Goal: Task Accomplishment & Management: Manage account settings

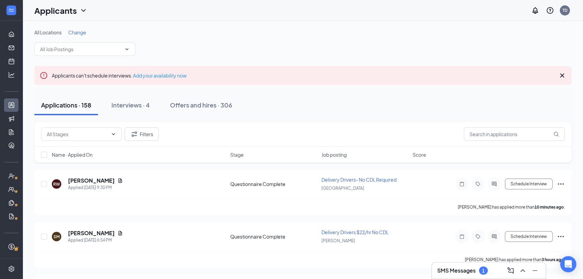
click at [458, 272] on h3 "SMS Messages" at bounding box center [457, 270] width 38 height 7
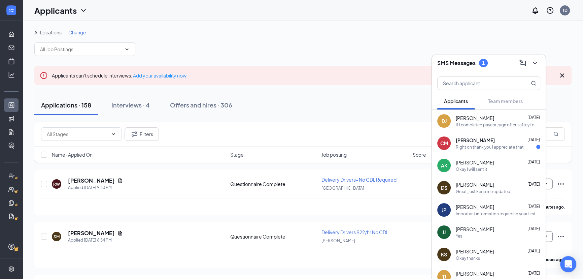
click at [485, 148] on div "Right on thank you I appreciate that" at bounding box center [490, 147] width 68 height 6
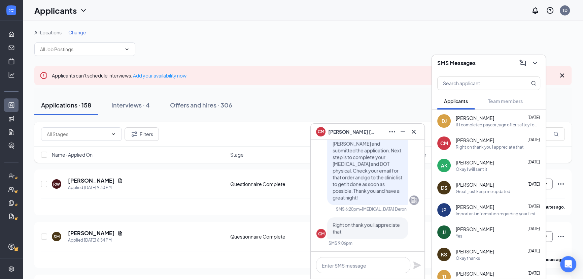
click at [489, 125] on div "If I completed paycor ,sign offer,saftey foward and Deputy for orientation" at bounding box center [498, 125] width 85 height 6
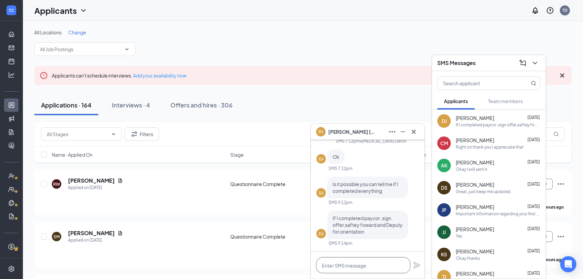
click at [351, 262] on textarea at bounding box center [363, 265] width 94 height 16
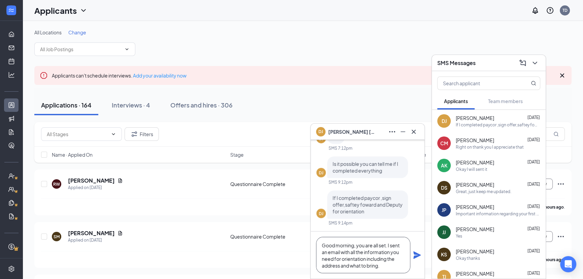
click at [385, 244] on textarea "Good morning, you are all set. I sent an email with all the information you nee…" at bounding box center [363, 255] width 94 height 36
type textarea "Good morning, you are all set and have completed the tasks. I sent an email wit…"
click at [419, 253] on icon "Plane" at bounding box center [417, 255] width 8 height 8
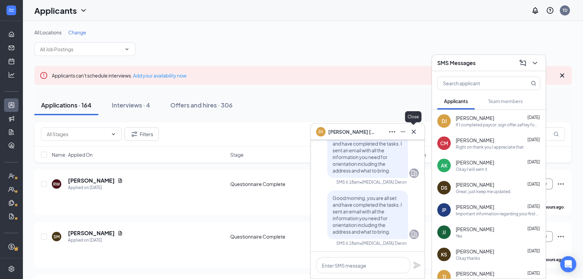
click at [414, 133] on icon "Cross" at bounding box center [414, 132] width 8 height 8
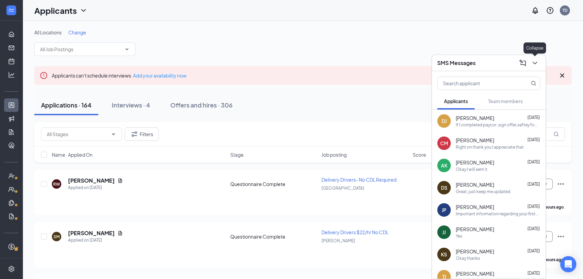
click at [536, 64] on icon "ChevronDown" at bounding box center [535, 63] width 8 height 8
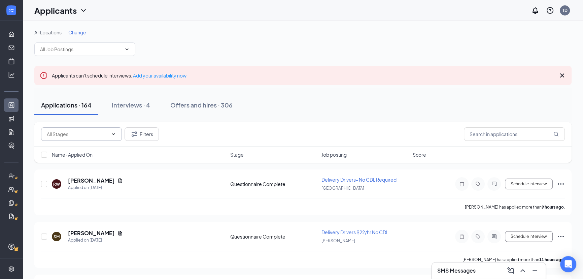
click at [93, 134] on input "text" at bounding box center [77, 133] width 61 height 7
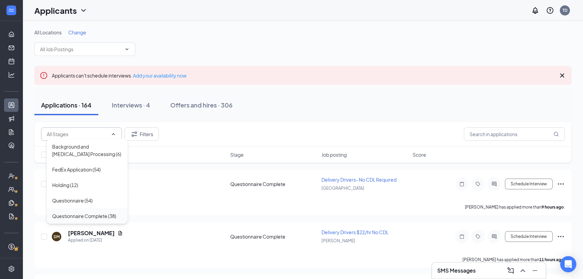
click at [77, 216] on div "Questionnaire Complete (38)" at bounding box center [84, 215] width 64 height 7
type input "Questionnaire Complete (38)"
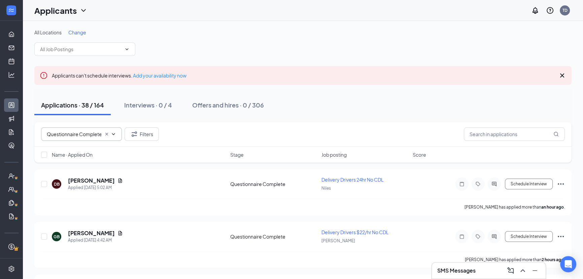
click at [80, 180] on h5 "[PERSON_NAME]" at bounding box center [91, 180] width 47 height 7
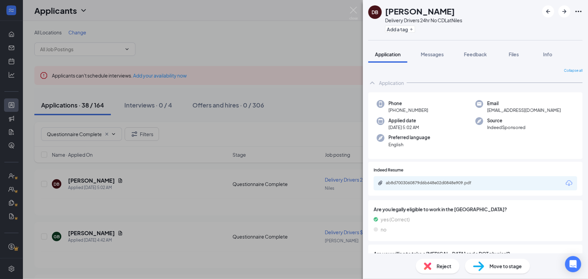
click at [449, 181] on div "ab8d7003060879d6b648e02d0848e909.pdf" at bounding box center [433, 182] width 94 height 5
click at [398, 26] on button "Add a tag" at bounding box center [400, 29] width 30 height 7
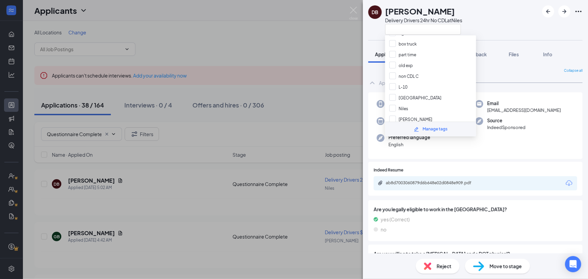
scroll to position [13, 0]
click at [417, 27] on input "text" at bounding box center [423, 29] width 76 height 11
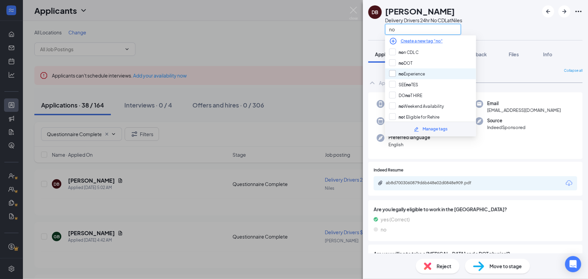
type input "no"
click at [425, 71] on input "no Experience" at bounding box center [407, 73] width 36 height 7
checkbox input "true"
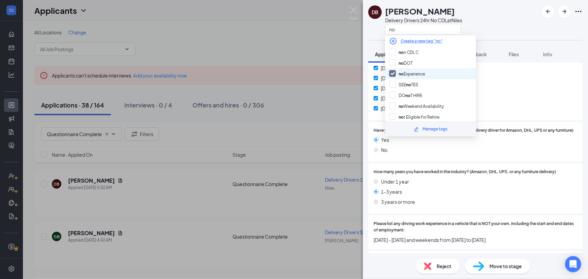
scroll to position [676, 0]
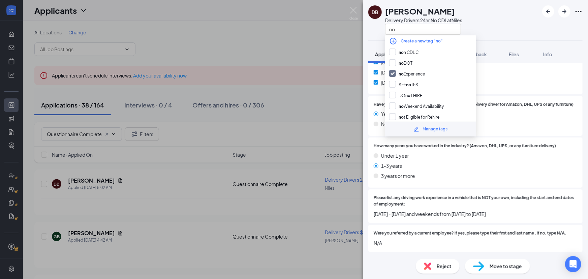
click at [482, 155] on div "Under 1 year" at bounding box center [475, 155] width 203 height 7
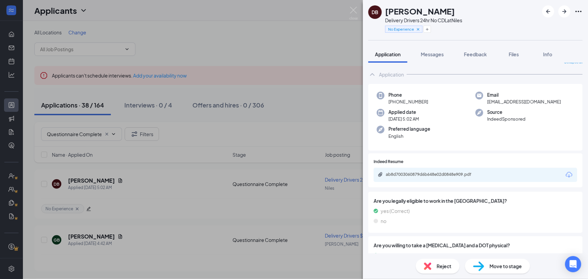
scroll to position [0, 0]
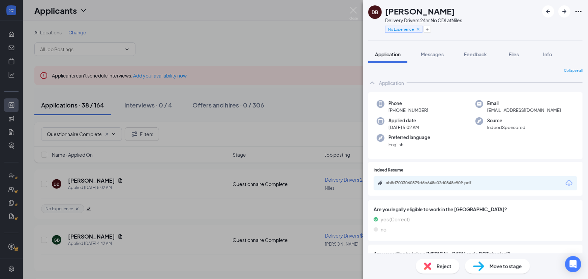
click at [450, 184] on div "ab8d7003060879d6b648e02d0848e909.pdf" at bounding box center [433, 182] width 94 height 5
click at [569, 9] on button "button" at bounding box center [564, 11] width 12 height 12
click at [424, 180] on div "7a486f139419128e45ff6f1a2c9b783b.pdf" at bounding box center [433, 182] width 94 height 5
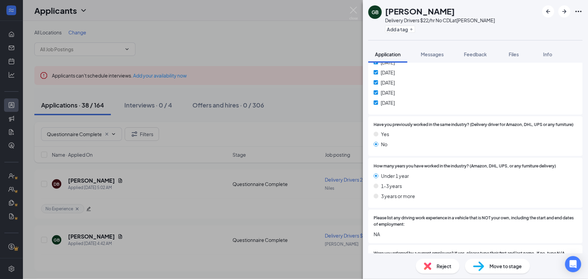
scroll to position [676, 0]
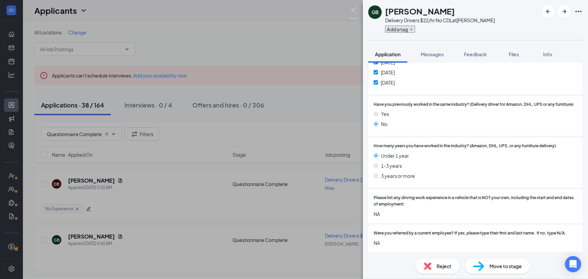
click at [412, 29] on icon "Plus" at bounding box center [411, 29] width 4 height 4
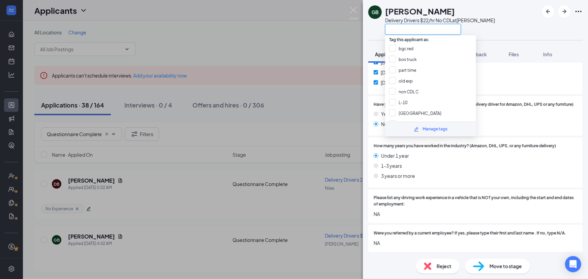
click at [427, 26] on input "text" at bounding box center [423, 29] width 76 height 11
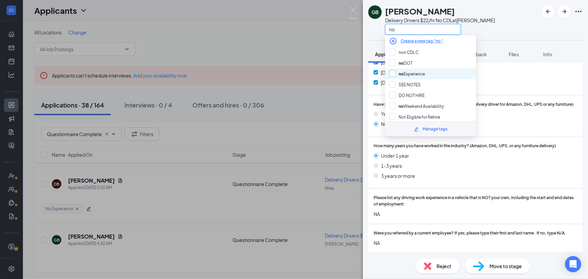
type input "no"
click at [425, 74] on input "no Experience" at bounding box center [407, 73] width 36 height 7
checkbox input "true"
click at [567, 12] on icon "ArrowRight" at bounding box center [564, 11] width 8 height 8
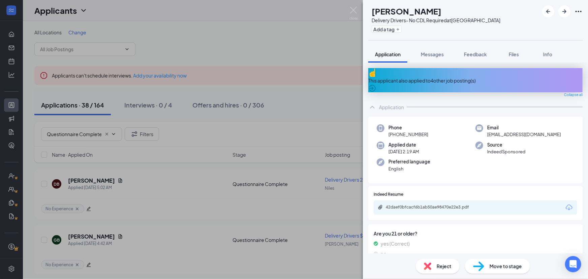
click at [448, 205] on div "42daef0bfcacf6b1ab50ae98470e22e3.pdf" at bounding box center [432, 207] width 109 height 6
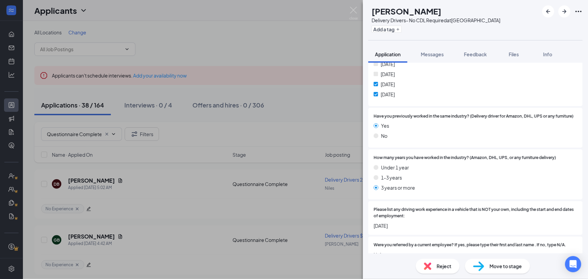
scroll to position [695, 0]
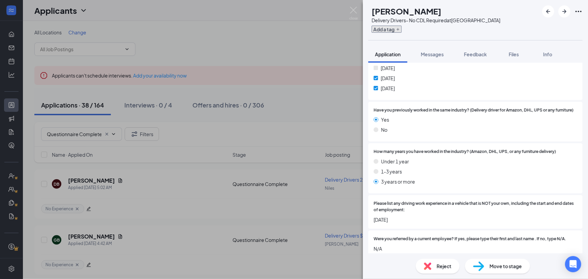
click at [402, 27] on button "Add a tag" at bounding box center [387, 29] width 30 height 7
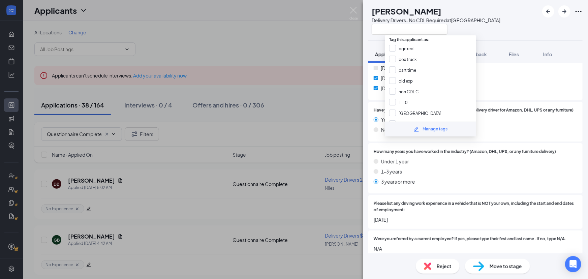
click at [415, 36] on span "Tag this applicant as:" at bounding box center [409, 38] width 48 height 10
click at [421, 32] on input "text" at bounding box center [410, 29] width 76 height 11
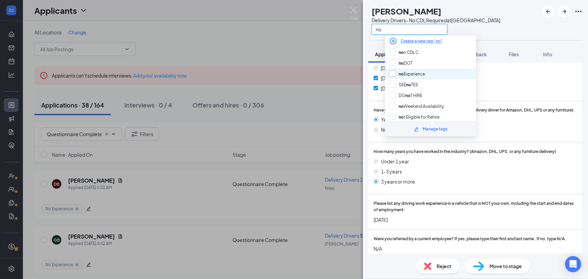
type input "no"
click at [420, 76] on input "no Experience" at bounding box center [407, 73] width 36 height 7
checkbox input "true"
click at [558, 11] on button "button" at bounding box center [564, 11] width 12 height 12
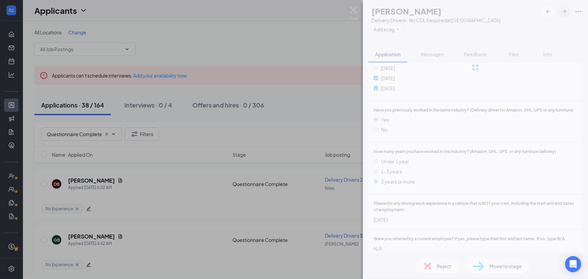
scroll to position [692, 0]
click at [567, 13] on div at bounding box center [475, 67] width 225 height 135
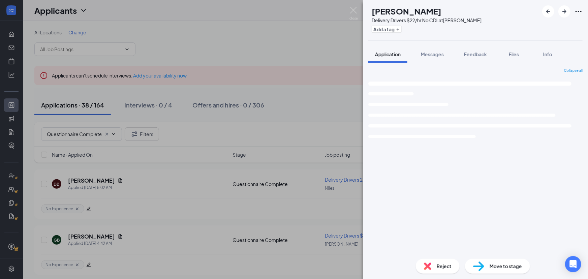
scroll to position [0, 0]
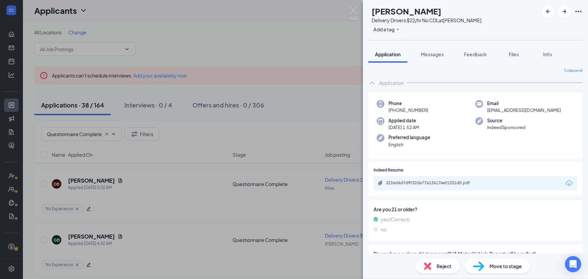
click at [436, 184] on div "322ed4d7d9f32da77a13617eef1331d0.pdf" at bounding box center [433, 182] width 94 height 5
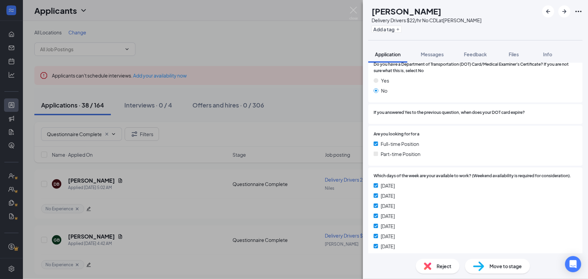
click at [512, 167] on div "Which days of the week are your available to work? (Weekend availability is req…" at bounding box center [475, 212] width 214 height 91
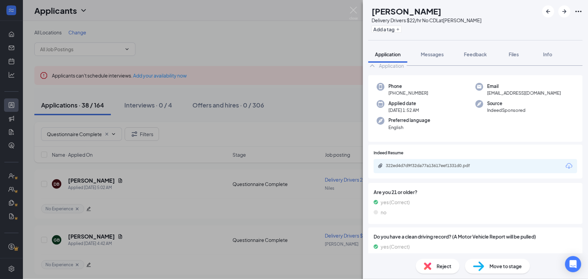
scroll to position [17, 0]
click at [461, 167] on div "322ed4d7d9f32da77a13617eef1331d0.pdf" at bounding box center [433, 165] width 94 height 5
click at [402, 30] on button "Add a tag" at bounding box center [387, 29] width 30 height 7
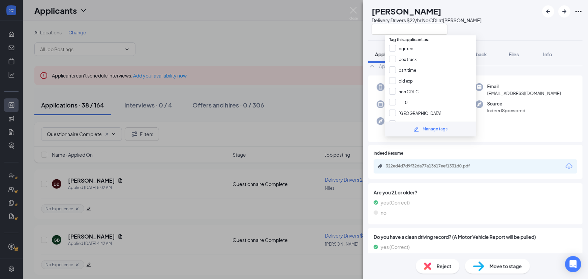
click at [410, 35] on div "Tag this applicant as: bgc red box truck part time old exp non CDL C L-10 South…" at bounding box center [430, 85] width 91 height 101
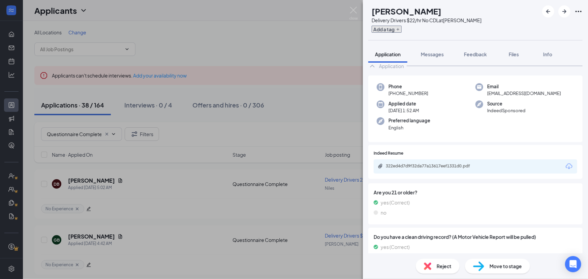
click at [402, 31] on button "Add a tag" at bounding box center [387, 29] width 30 height 7
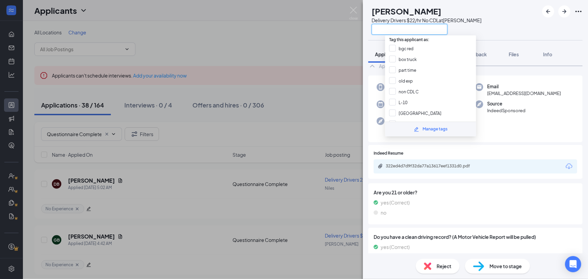
click at [411, 30] on input "text" at bounding box center [410, 29] width 76 height 11
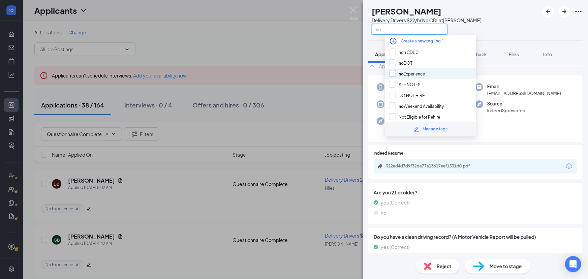
type input "no"
click at [425, 73] on input "no Experience" at bounding box center [407, 73] width 36 height 7
checkbox input "true"
click at [564, 14] on icon "ArrowRight" at bounding box center [564, 11] width 8 height 8
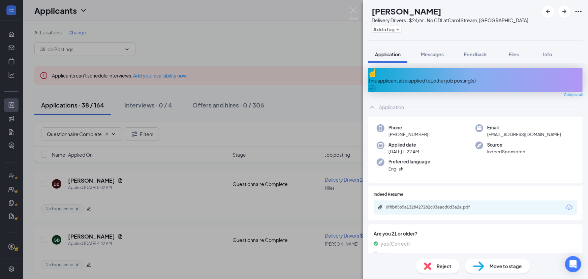
click at [455, 204] on div "0f8b8565a1328427282c03aacd0d3a2a.pdf" at bounding box center [433, 206] width 94 height 5
click at [437, 80] on div "This applicant also applied to 1 other job posting(s)" at bounding box center [475, 80] width 214 height 24
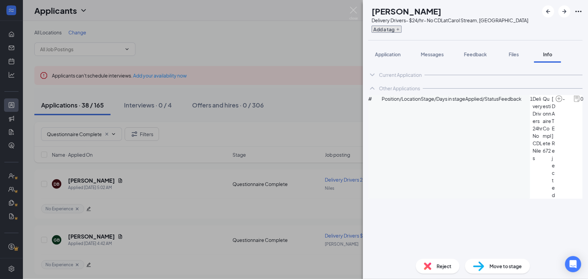
click at [394, 30] on button "Add a tag" at bounding box center [387, 29] width 30 height 7
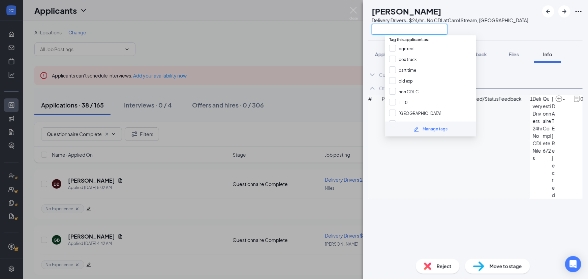
click at [419, 29] on input "text" at bounding box center [410, 29] width 76 height 11
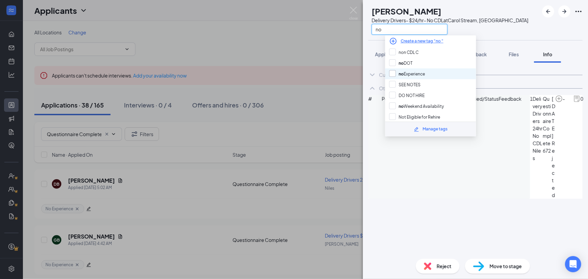
type input "no"
click at [424, 74] on input "no Experience" at bounding box center [407, 73] width 36 height 7
checkbox input "true"
click at [564, 14] on icon "ArrowRight" at bounding box center [564, 11] width 8 height 8
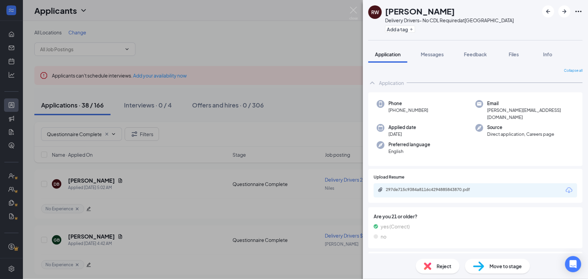
click at [452, 187] on div "297de715c9384a8116c4294885843870.pdf" at bounding box center [432, 190] width 109 height 6
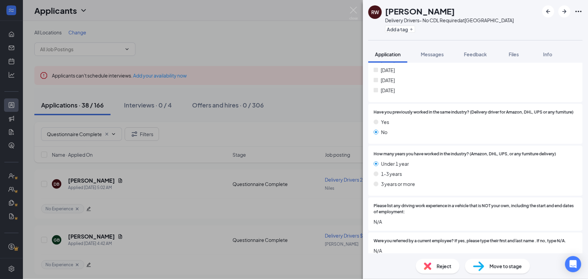
scroll to position [676, 0]
click at [402, 31] on button "Add a tag" at bounding box center [400, 29] width 30 height 7
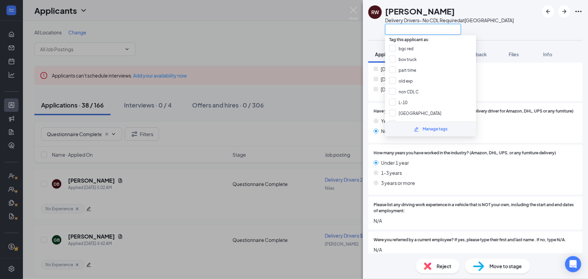
click at [412, 31] on input "text" at bounding box center [423, 29] width 76 height 11
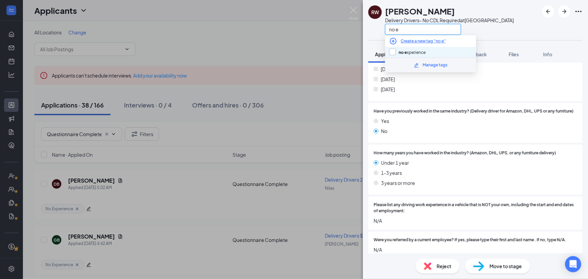
type input "no e"
click at [424, 49] on input "no e xperience" at bounding box center [407, 52] width 36 height 7
checkbox input "true"
click at [565, 16] on button "button" at bounding box center [564, 11] width 12 height 12
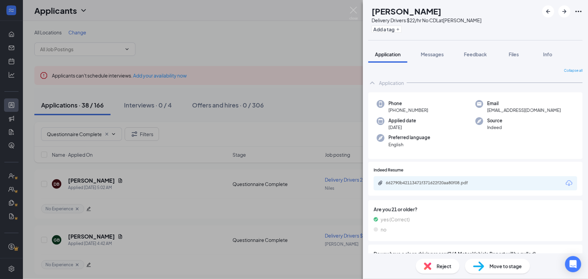
click at [429, 182] on div "662790b42113471f371622f20aa80f08.pdf" at bounding box center [433, 182] width 94 height 5
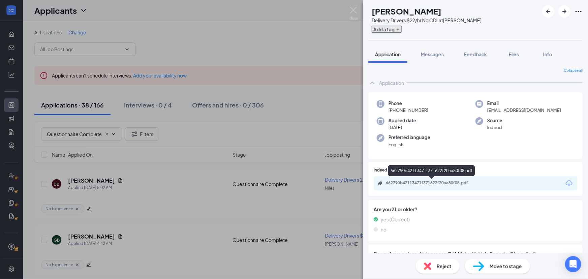
click at [399, 28] on button "Add a tag" at bounding box center [387, 29] width 30 height 7
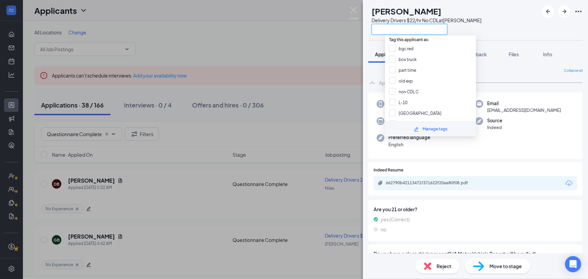
click at [407, 29] on input "text" at bounding box center [410, 29] width 76 height 11
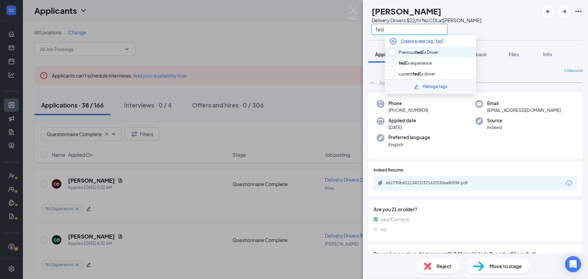
type input "fed"
click at [442, 51] on div "Previous fed Ex Driver" at bounding box center [430, 52] width 91 height 11
checkbox input "true"
click at [442, 28] on input "fed" at bounding box center [410, 29] width 76 height 11
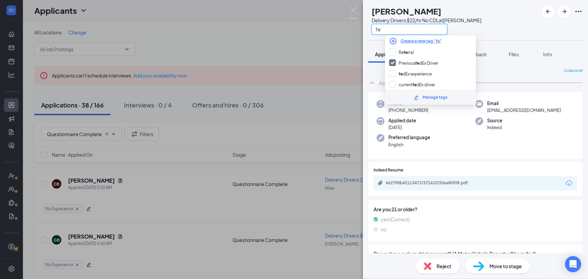
type input "f"
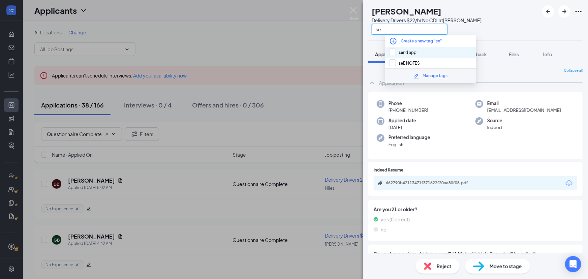
type input "se"
click at [419, 49] on div "se nd app" at bounding box center [430, 52] width 91 height 11
checkbox input "true"
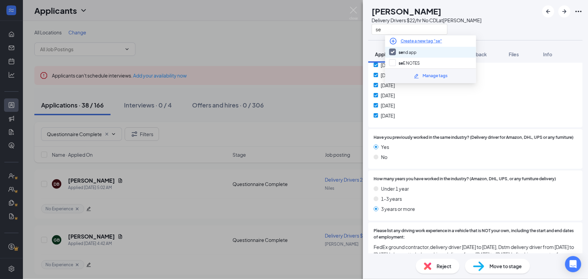
scroll to position [691, 0]
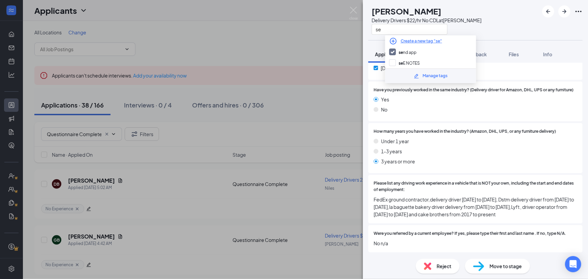
click at [519, 25] on div "SM [PERSON_NAME] Delivery Drivers $22/hr No CDL at [PERSON_NAME]" at bounding box center [475, 20] width 225 height 40
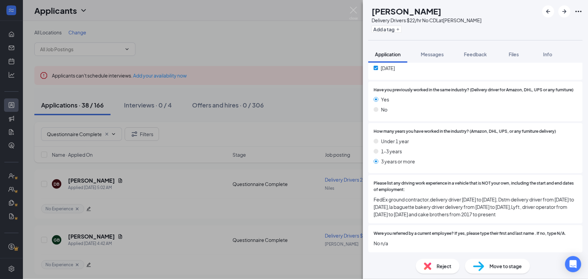
scroll to position [688, 0]
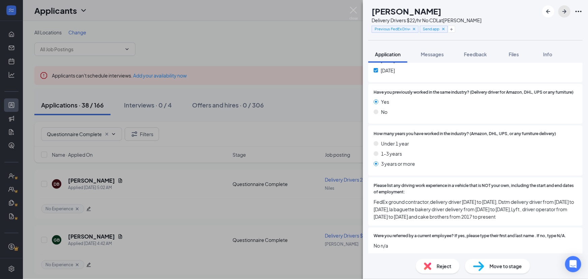
click at [565, 14] on icon "ArrowRight" at bounding box center [564, 11] width 8 height 8
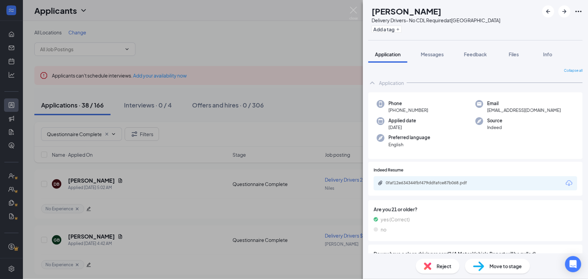
click at [445, 185] on div "0faf12e634344fbf479ddfafce87b068.pdf" at bounding box center [432, 183] width 109 height 6
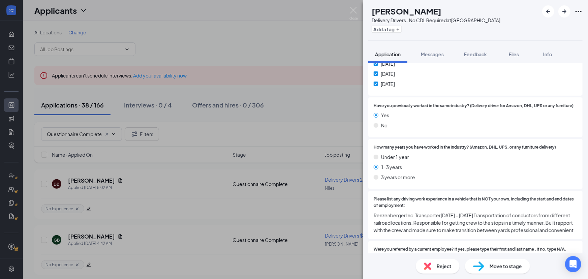
scroll to position [698, 0]
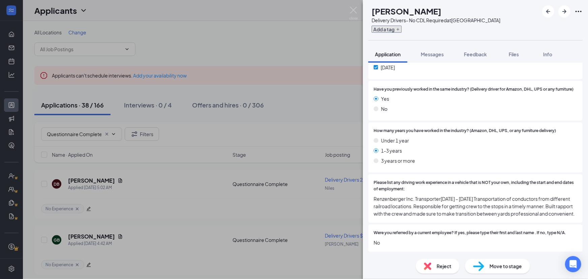
click at [395, 26] on button "Add a tag" at bounding box center [387, 29] width 30 height 7
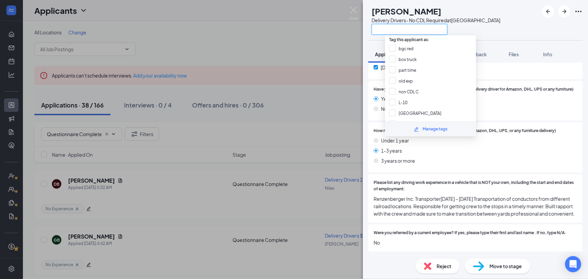
click at [414, 29] on input "text" at bounding box center [410, 29] width 76 height 11
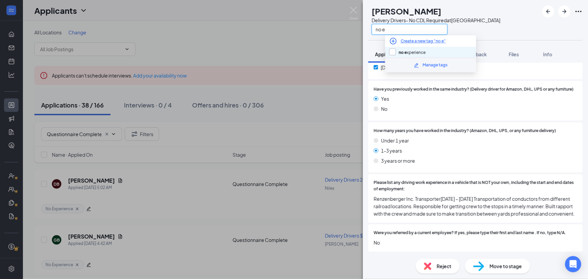
type input "no e"
click at [420, 49] on input "no e xperience" at bounding box center [407, 52] width 36 height 7
checkbox input "true"
click at [568, 14] on icon "ArrowRight" at bounding box center [564, 11] width 8 height 8
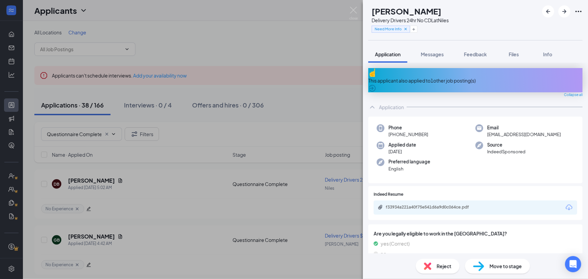
click at [351, 9] on img at bounding box center [353, 13] width 8 height 13
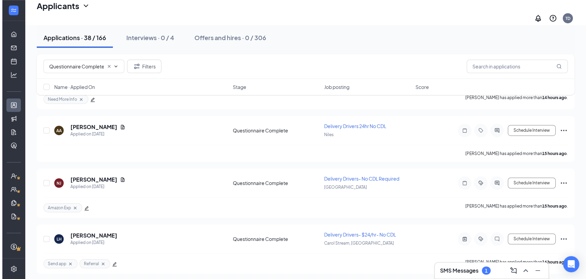
scroll to position [560, 0]
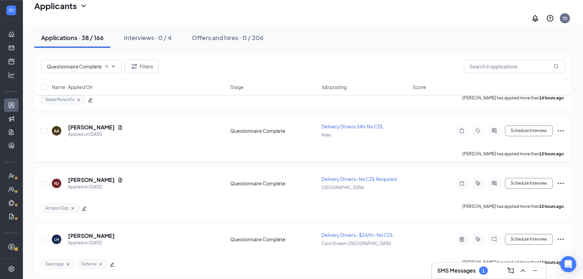
click at [115, 124] on h5 "[PERSON_NAME]" at bounding box center [91, 127] width 47 height 7
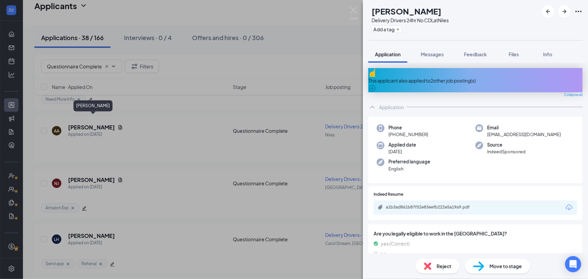
click at [464, 204] on div "a1b3ad861b87f52e83eefb222e5a19a9.pdf" at bounding box center [433, 206] width 94 height 5
click at [389, 29] on button "Add a tag" at bounding box center [387, 29] width 30 height 7
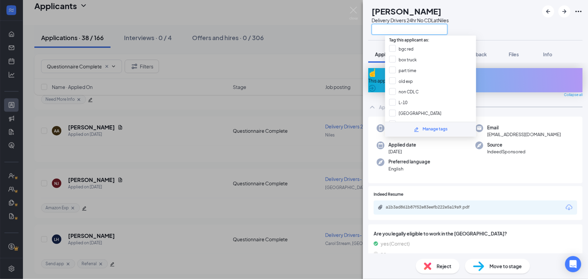
click at [401, 29] on input "text" at bounding box center [410, 29] width 76 height 11
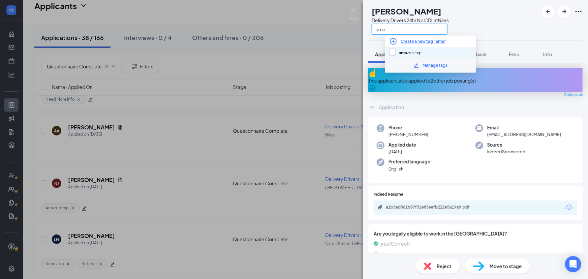
type input "ama"
click at [409, 51] on input "ama zon Exp" at bounding box center [405, 52] width 32 height 7
checkbox input "true"
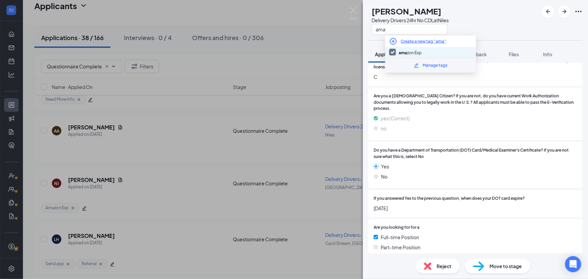
scroll to position [450, 0]
click at [417, 26] on input "ama" at bounding box center [410, 29] width 76 height 11
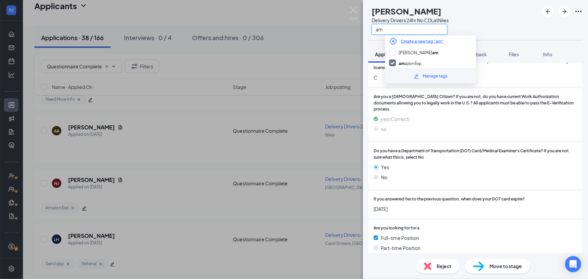
type input "a"
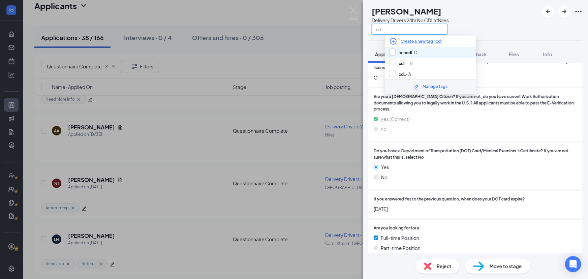
type input "cd"
click at [411, 50] on input "non cd L C" at bounding box center [403, 52] width 28 height 7
checkbox input "true"
click at [424, 28] on input "cd" at bounding box center [410, 29] width 76 height 11
click at [425, 26] on input "cd" at bounding box center [410, 29] width 76 height 11
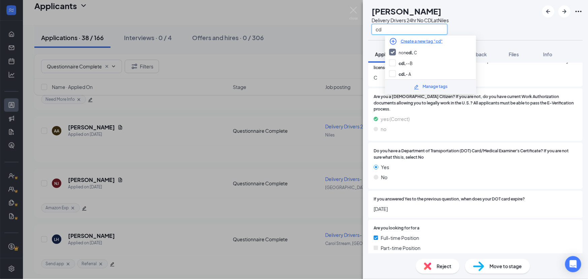
click at [423, 26] on input "cd" at bounding box center [410, 29] width 76 height 11
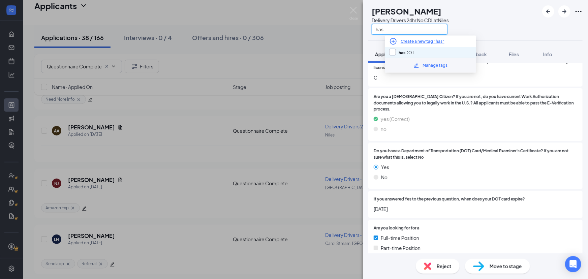
type input "has"
click at [398, 51] on input "has DOT" at bounding box center [401, 52] width 25 height 7
checkbox input "true"
click at [431, 29] on input "has" at bounding box center [410, 29] width 76 height 11
type input "h"
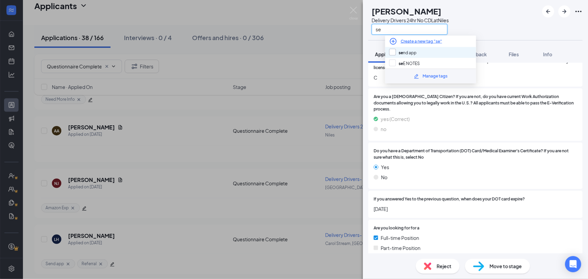
type input "se"
click at [401, 52] on input "se nd app" at bounding box center [402, 52] width 27 height 7
checkbox input "true"
click at [561, 12] on icon "ArrowRight" at bounding box center [564, 11] width 8 height 8
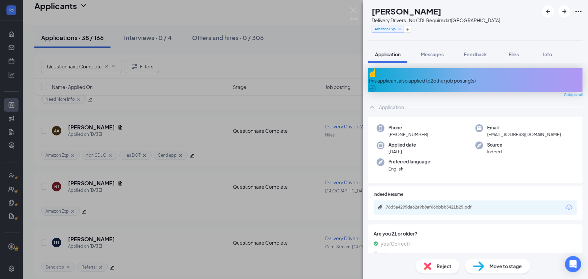
click at [352, 9] on img at bounding box center [353, 13] width 8 height 13
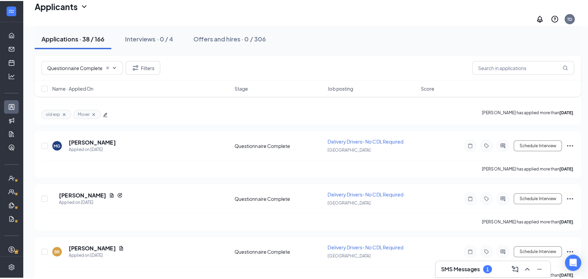
scroll to position [1438, 0]
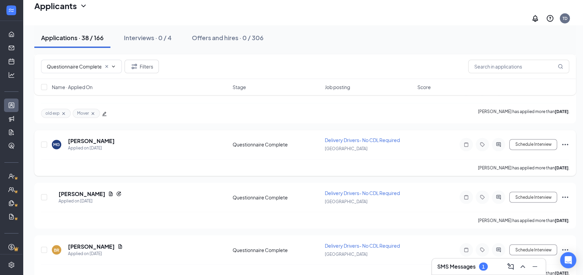
click at [100, 137] on h5 "[PERSON_NAME]" at bounding box center [91, 140] width 47 height 7
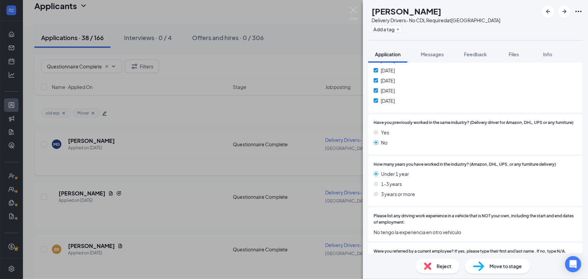
scroll to position [639, 0]
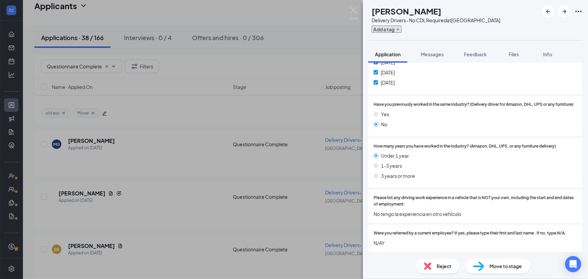
click at [402, 31] on button "Add a tag" at bounding box center [387, 29] width 30 height 7
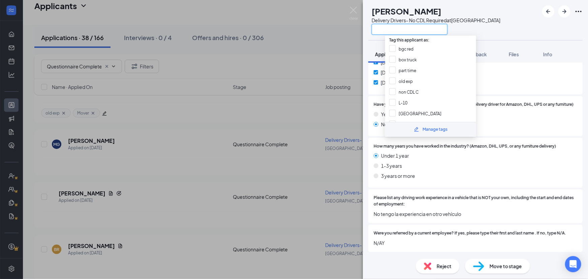
click at [422, 29] on input "text" at bounding box center [410, 29] width 76 height 11
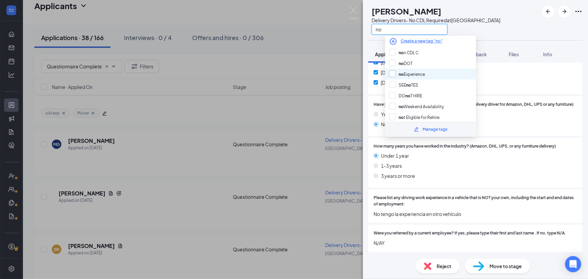
type input "no"
click at [424, 72] on input "no Experience" at bounding box center [407, 73] width 36 height 7
checkbox input "true"
click at [559, 13] on button "button" at bounding box center [564, 11] width 12 height 12
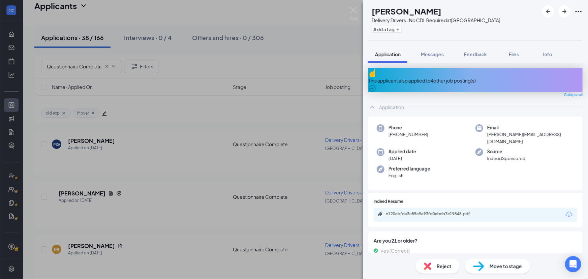
click at [436, 211] on div "e120abfda3c85a9a93fd0ebcb7e19848.pdf" at bounding box center [432, 214] width 109 height 6
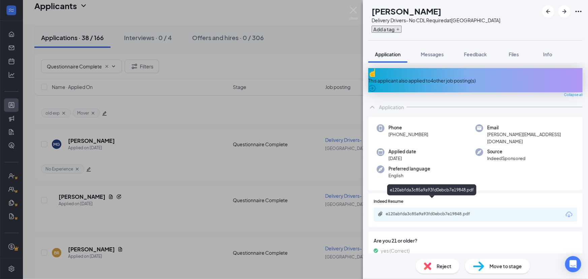
click at [400, 28] on button "Add a tag" at bounding box center [387, 29] width 30 height 7
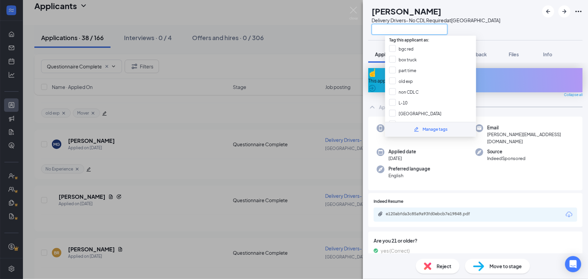
click at [423, 30] on input "text" at bounding box center [410, 29] width 76 height 11
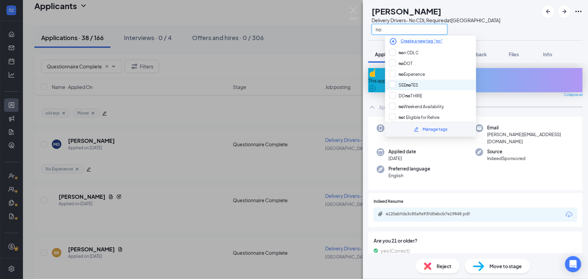
type input "no"
click at [424, 79] on div "SEE no TES" at bounding box center [430, 84] width 91 height 11
click at [412, 86] on input "SEE no TES" at bounding box center [403, 84] width 29 height 7
checkbox input "false"
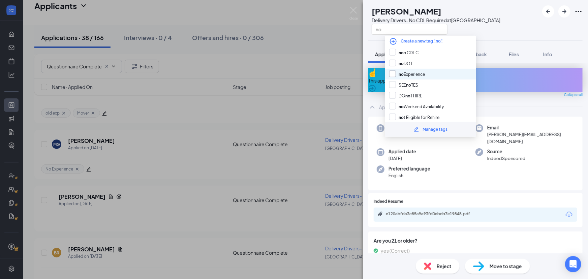
click at [421, 74] on input "no Experience" at bounding box center [407, 73] width 36 height 7
checkbox input "true"
click at [562, 10] on icon "ArrowRight" at bounding box center [564, 11] width 8 height 8
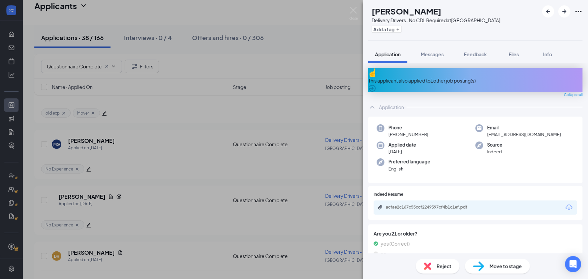
click at [424, 204] on div "acfae2c167c55ccf2249397cf4b1c1ef.pdf" at bounding box center [433, 206] width 94 height 5
click at [399, 29] on icon "Plus" at bounding box center [397, 29] width 3 height 3
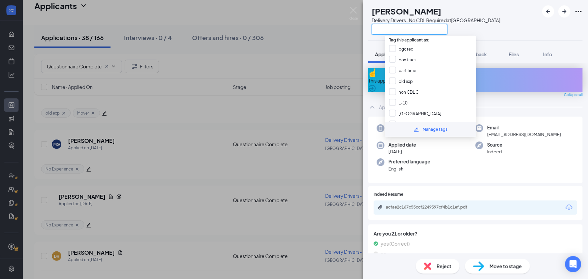
click at [405, 27] on input "text" at bounding box center [410, 29] width 76 height 11
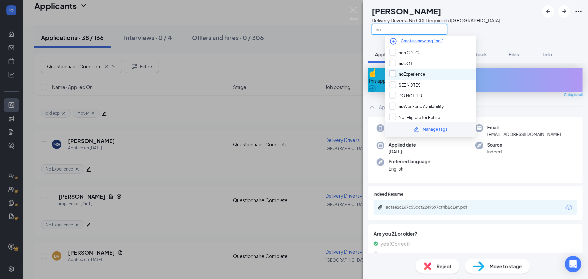
type input "no"
click at [418, 72] on input "no Experience" at bounding box center [407, 73] width 36 height 7
checkbox input "true"
click at [511, 212] on div "Indeed Resume acfae2c167c55ccf2249397cf4b1c1ef.pdf" at bounding box center [475, 203] width 214 height 34
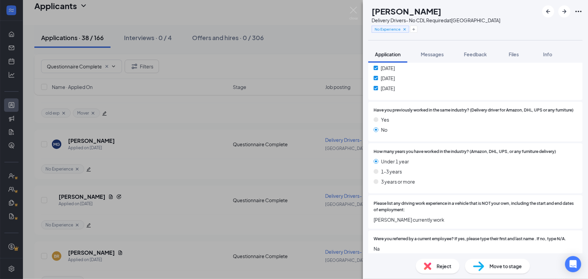
scroll to position [692, 0]
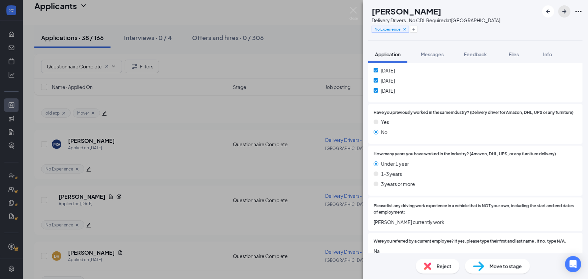
click at [564, 14] on icon "ArrowRight" at bounding box center [564, 11] width 8 height 8
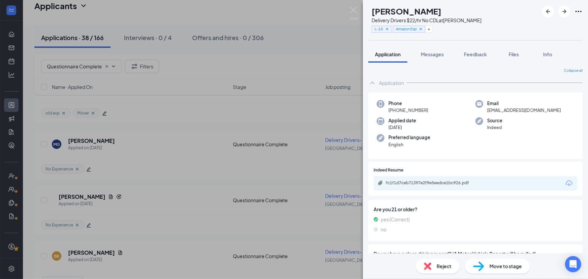
click at [354, 18] on img at bounding box center [353, 13] width 8 height 13
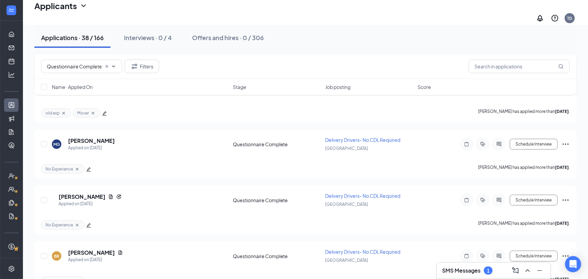
click at [355, 15] on div "Applicants TD" at bounding box center [305, 12] width 565 height 25
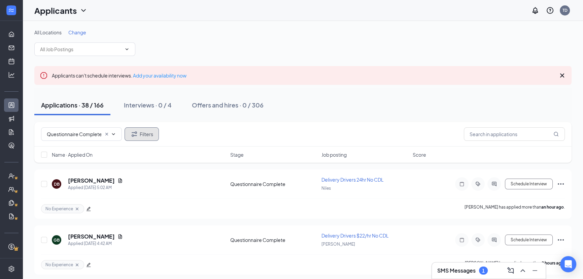
click at [143, 140] on button "Filters" at bounding box center [142, 133] width 34 height 13
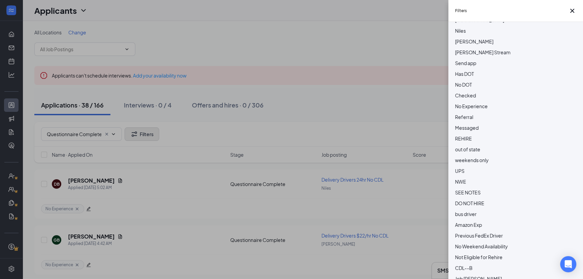
scroll to position [214, 0]
click at [499, 110] on div "No Experience" at bounding box center [515, 106] width 121 height 7
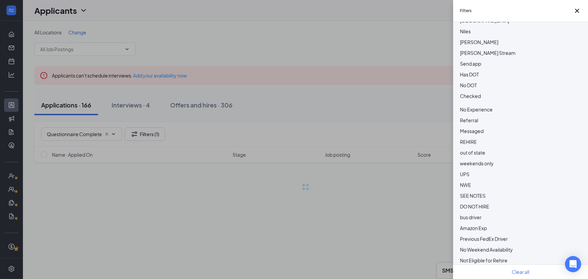
click at [378, 139] on div "Filters Applicant Status (0/5) Unread message Hasn't messaged back Stuck in sta…" at bounding box center [294, 139] width 588 height 279
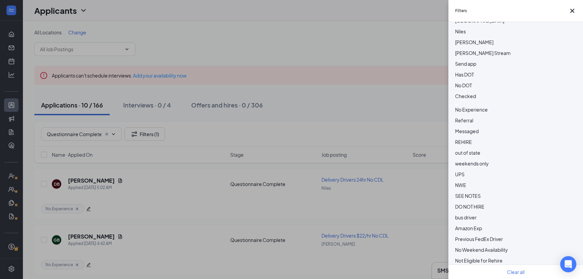
click at [375, 134] on div "Filters Applicant Status (0/5) Unread message Hasn't messaged back Stuck in sta…" at bounding box center [291, 139] width 583 height 279
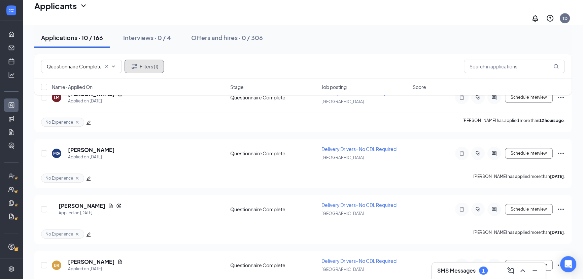
scroll to position [446, 0]
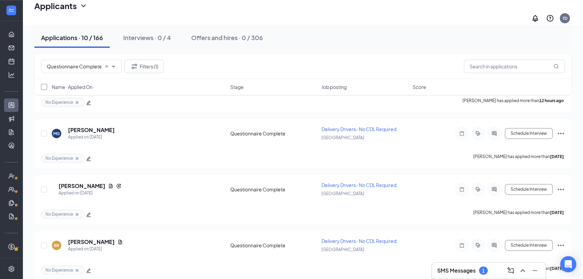
click at [45, 89] on input "checkbox" at bounding box center [44, 87] width 6 height 6
checkbox input "true"
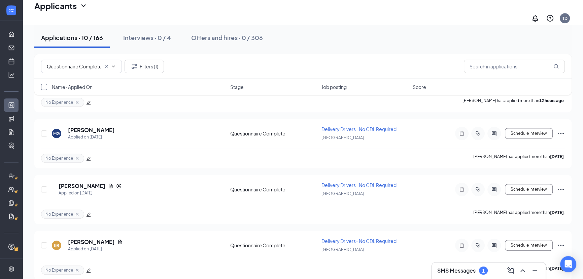
checkbox input "true"
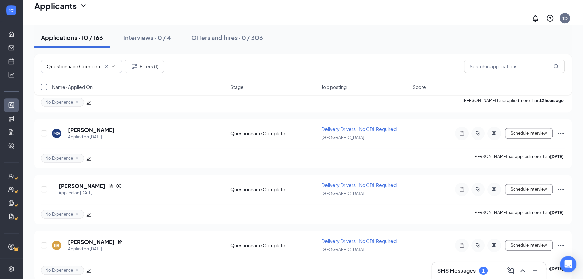
checkbox input "true"
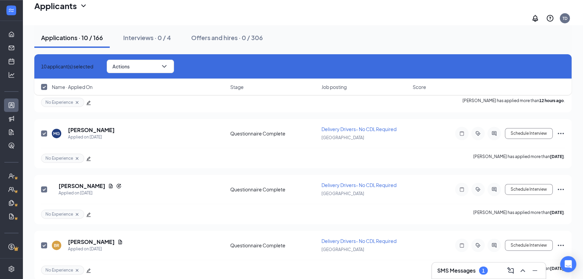
click at [337, 89] on span "Job posting" at bounding box center [334, 87] width 25 height 7
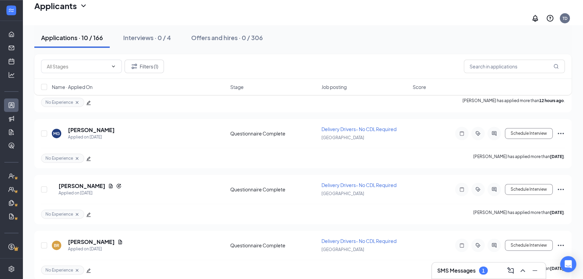
click at [38, 95] on div "Filters (1) Name · Applied On Stage Job posting Score" at bounding box center [303, 77] width 538 height 47
click at [45, 87] on input "checkbox" at bounding box center [44, 87] width 6 height 6
checkbox input "true"
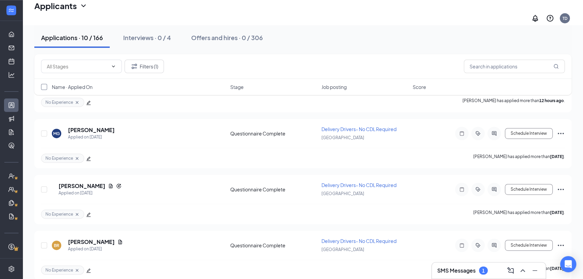
checkbox input "true"
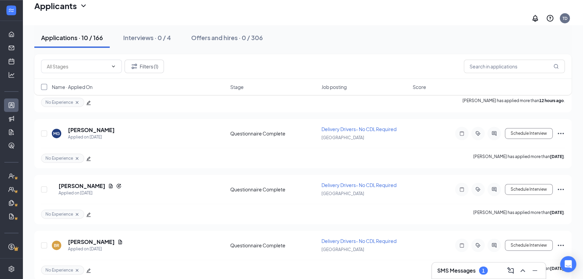
checkbox input "true"
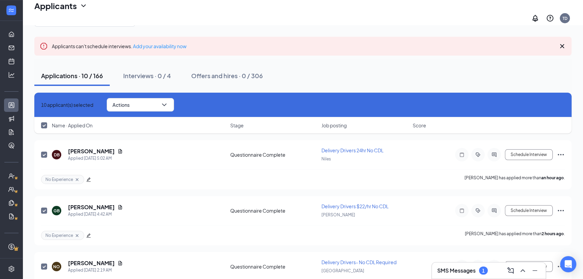
scroll to position [0, 0]
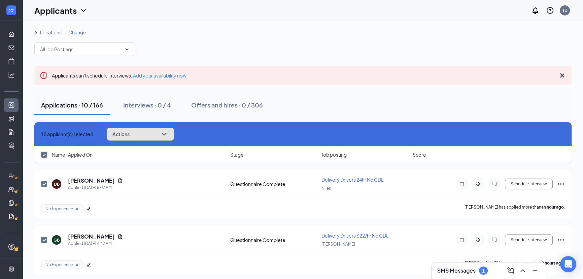
click at [165, 137] on button "Actions" at bounding box center [140, 133] width 67 height 13
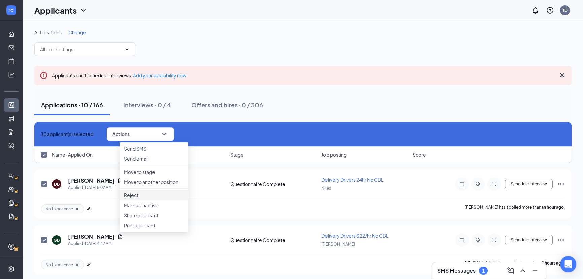
click at [145, 200] on li "Reject" at bounding box center [154, 195] width 69 height 10
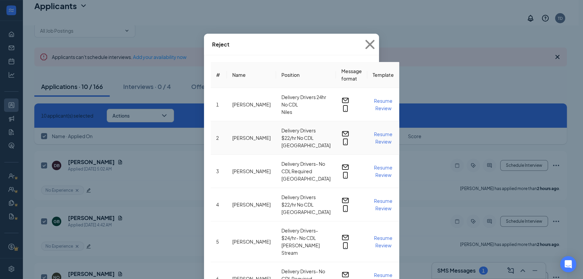
scroll to position [1, 0]
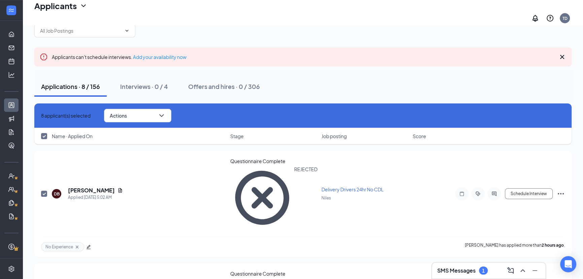
click at [41, 116] on icon "Cross" at bounding box center [41, 116] width 0 height 0
checkbox input "false"
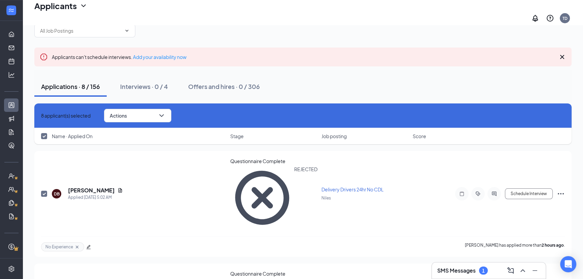
checkbox input "false"
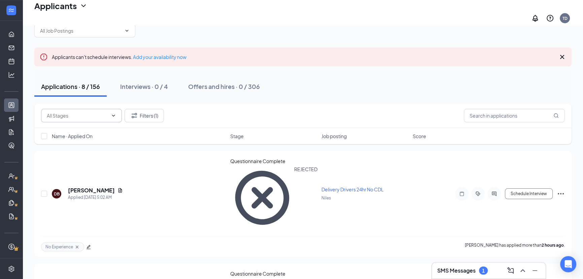
click at [75, 112] on input "text" at bounding box center [77, 115] width 61 height 7
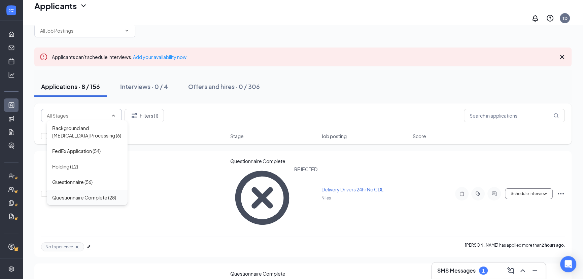
click at [84, 197] on div "Questionnaire Complete (28)" at bounding box center [87, 197] width 81 height 15
type input "Questionnaire Complete (28)"
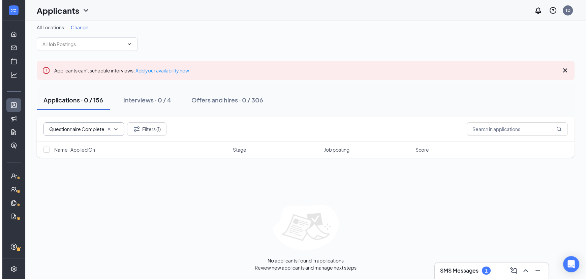
scroll to position [0, 0]
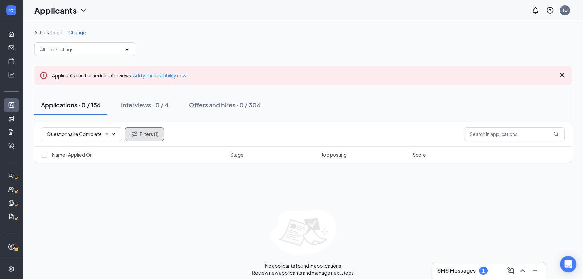
click at [140, 135] on button "Filters (1)" at bounding box center [144, 133] width 39 height 13
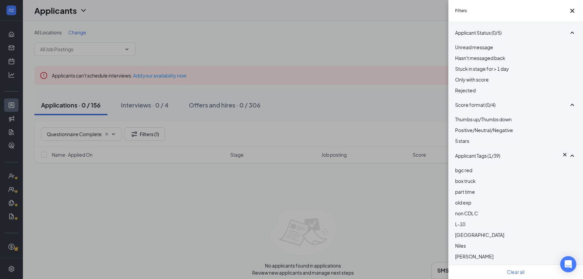
click at [512, 269] on button "Clear all" at bounding box center [516, 271] width 18 height 7
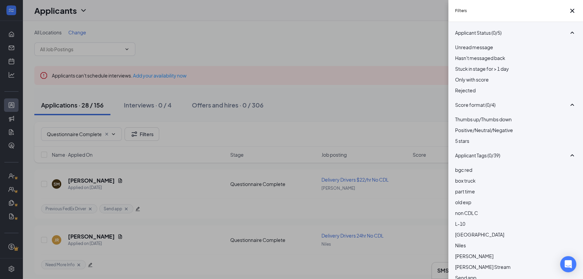
click at [351, 137] on div "Filters Applicant Status (0/5) Unread message Hasn't messaged back Stuck in sta…" at bounding box center [291, 139] width 583 height 279
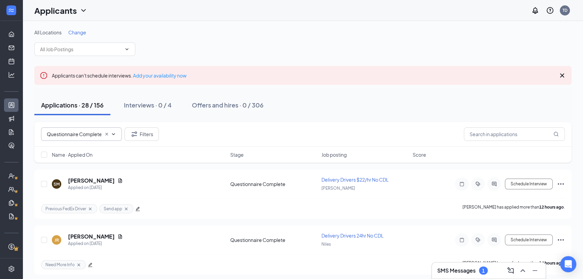
click at [63, 134] on input "Questionnaire Complete (28)" at bounding box center [74, 133] width 55 height 7
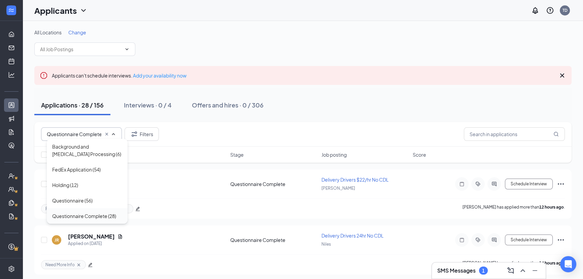
click at [82, 213] on div "Questionnaire Complete (28)" at bounding box center [84, 215] width 64 height 7
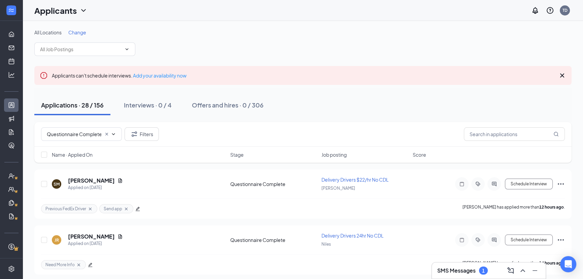
click at [458, 274] on div "SMS Messages 1" at bounding box center [463, 270] width 51 height 8
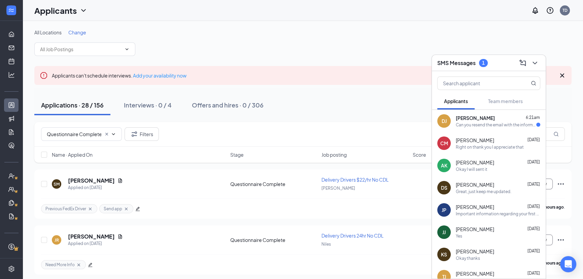
click at [479, 120] on span "[PERSON_NAME]" at bounding box center [475, 118] width 39 height 7
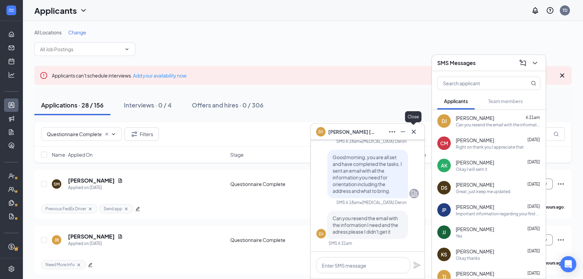
click at [413, 135] on icon "Cross" at bounding box center [414, 132] width 8 height 8
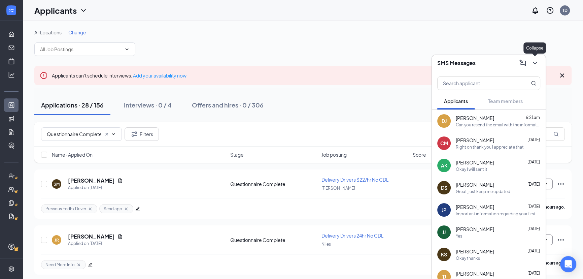
click at [538, 63] on icon "ChevronDown" at bounding box center [535, 63] width 8 height 8
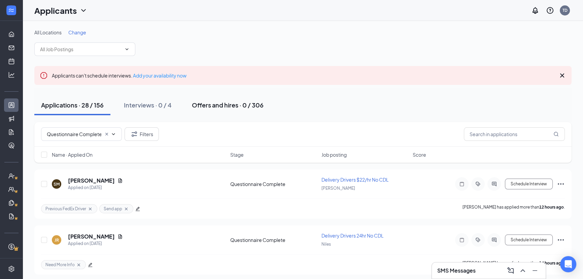
click at [209, 106] on div "Offers and hires · 0 / 306" at bounding box center [228, 105] width 72 height 8
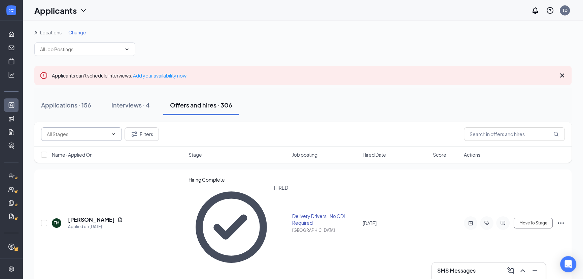
click at [93, 139] on span at bounding box center [81, 133] width 81 height 13
click at [128, 100] on button "Interviews · 4" at bounding box center [131, 105] width 52 height 20
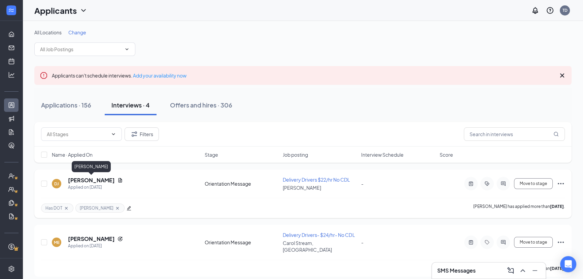
click at [98, 177] on h5 "[PERSON_NAME]" at bounding box center [91, 180] width 47 height 7
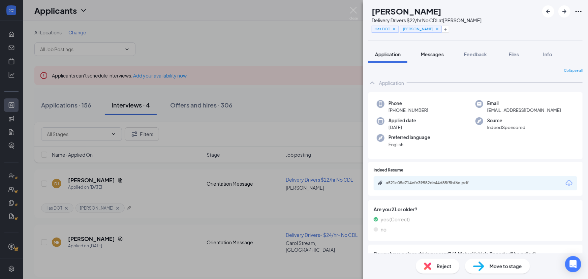
click at [447, 58] on button "Messages" at bounding box center [432, 54] width 36 height 17
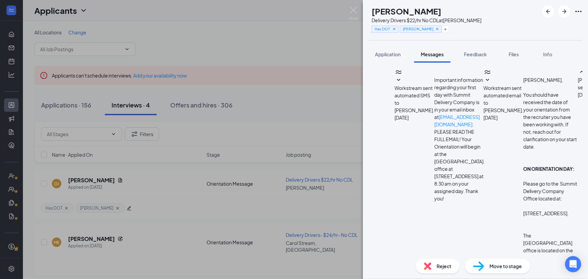
scroll to position [10, 0]
click at [483, 84] on icon "SmallChevronDown" at bounding box center [487, 80] width 8 height 8
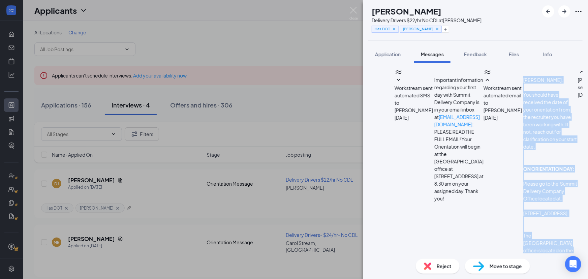
scroll to position [505, 0]
drag, startPoint x: 414, startPoint y: 140, endPoint x: 532, endPoint y: 135, distance: 117.7
copy span "Loremipsu, Dol sitame cons adipisci eli sedd ei temp incididuntu labo etd magna…"
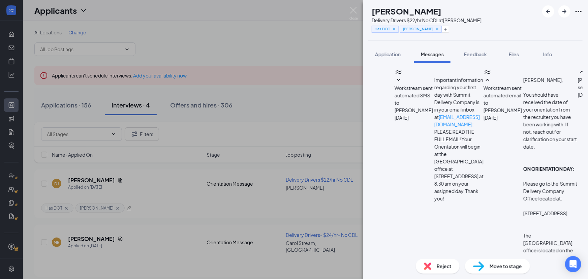
paste textarea "[PERSON_NAME], You should have received the date of your orientation from the r…"
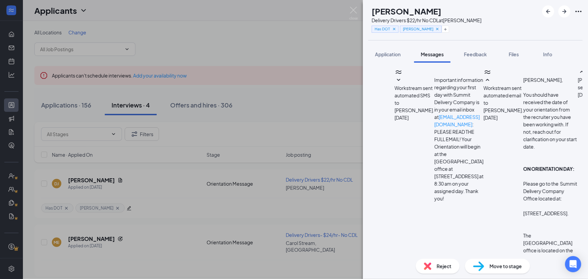
scroll to position [142, 0]
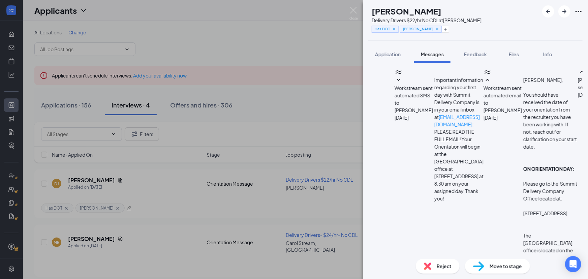
scroll to position [489, 0]
drag, startPoint x: 522, startPoint y: 148, endPoint x: 413, endPoint y: 155, distance: 109.1
copy p "We look forward to seeing you on your first day!"
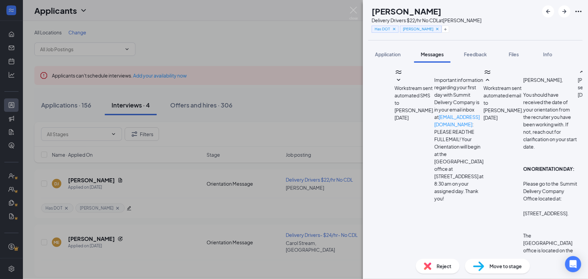
scroll to position [222, 0]
paste textarea "We look forward to seeing you on your first day!"
type textarea "[PERSON_NAME], You should have received the date of your orientation from the r…"
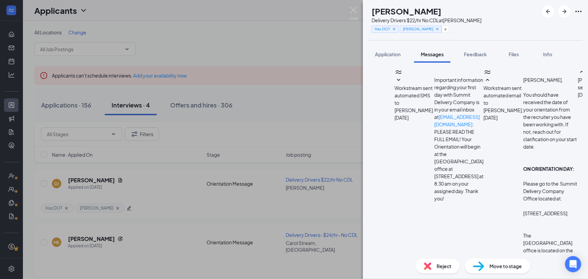
type textarea "That's what the email said."
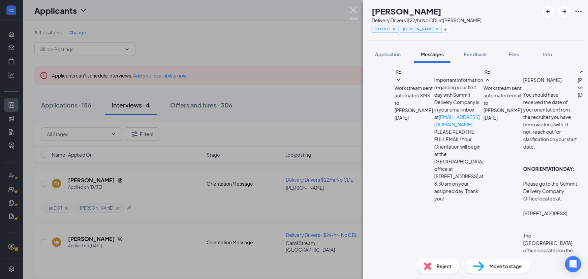
click at [354, 17] on img at bounding box center [353, 13] width 8 height 13
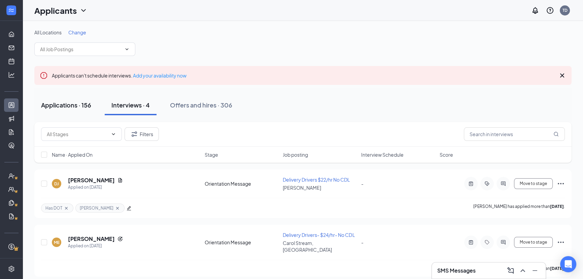
click at [78, 108] on div "Applications · 156" at bounding box center [66, 105] width 50 height 8
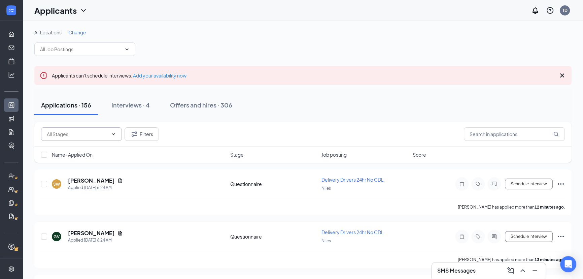
click at [96, 129] on span at bounding box center [81, 133] width 81 height 13
click at [74, 133] on input "text" at bounding box center [77, 133] width 61 height 7
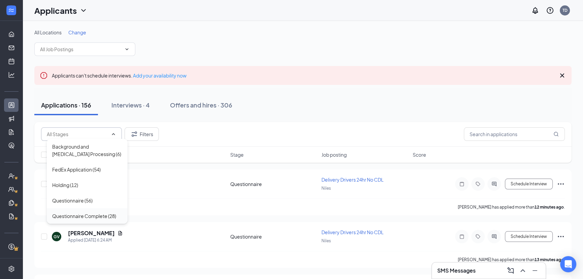
click at [75, 216] on div "Questionnaire Complete (28)" at bounding box center [84, 215] width 64 height 7
type input "Questionnaire Complete (28)"
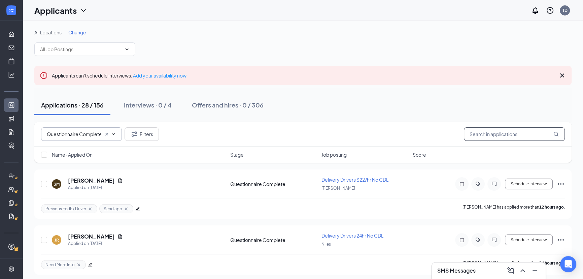
click at [488, 130] on input "text" at bounding box center [514, 133] width 101 height 13
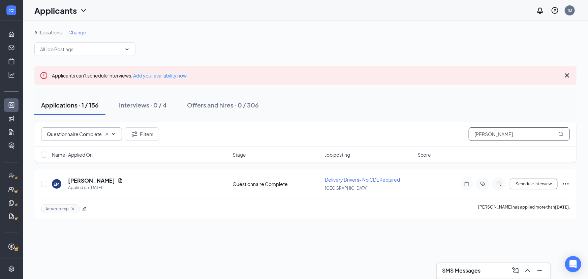
type input "[PERSON_NAME]"
click at [105, 134] on icon "Cross" at bounding box center [106, 133] width 5 height 5
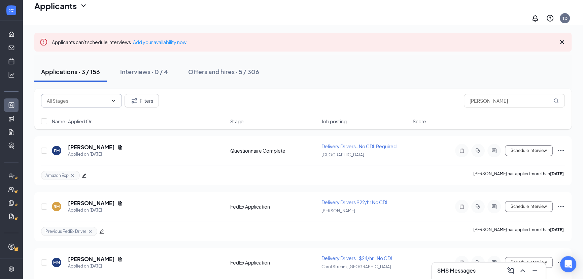
scroll to position [58, 0]
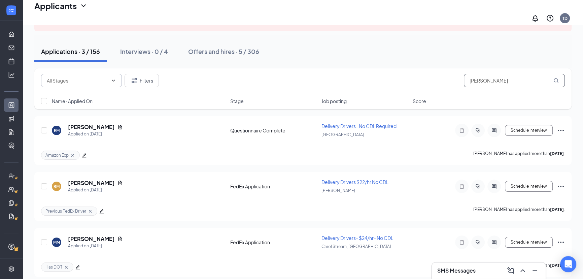
click at [486, 74] on input "[PERSON_NAME]" at bounding box center [514, 80] width 101 height 13
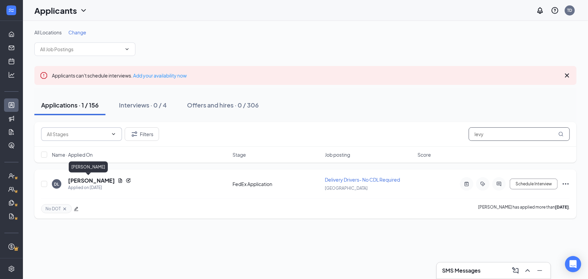
type input "levy"
click at [83, 181] on h5 "[PERSON_NAME]" at bounding box center [91, 180] width 47 height 7
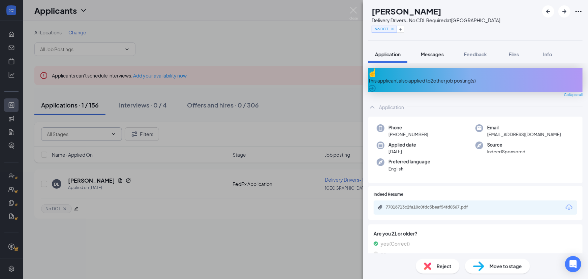
click at [430, 55] on span "Messages" at bounding box center [432, 54] width 23 height 6
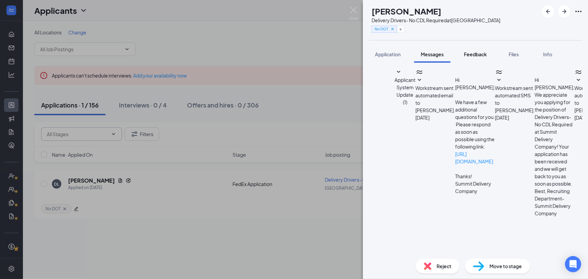
click at [478, 57] on span "Feedback" at bounding box center [475, 54] width 23 height 6
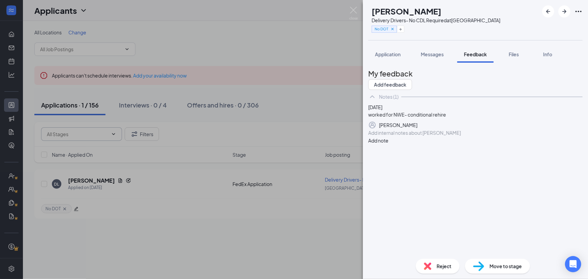
click at [415, 144] on div "Add internal notes about [PERSON_NAME] Add note" at bounding box center [475, 136] width 214 height 15
click at [414, 136] on div at bounding box center [476, 132] width 214 height 7
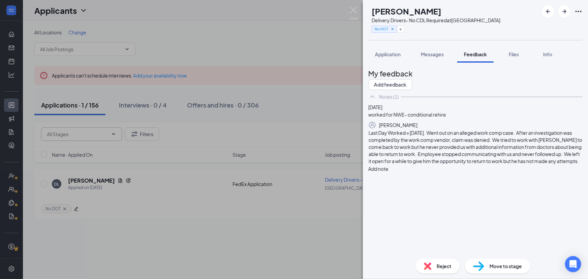
click at [381, 164] on span "Last Day Worked = [DATE]. Went out on an alleged work comp case. After an inves…" at bounding box center [476, 147] width 214 height 34
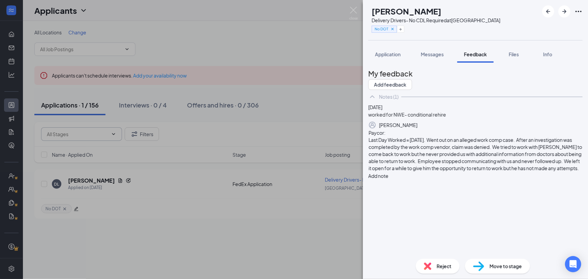
click at [388, 180] on button "Add note" at bounding box center [378, 175] width 20 height 7
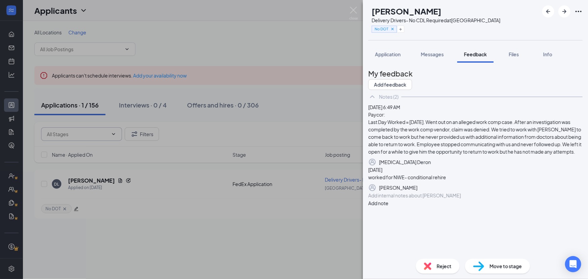
click at [433, 264] on div "Reject" at bounding box center [438, 266] width 44 height 15
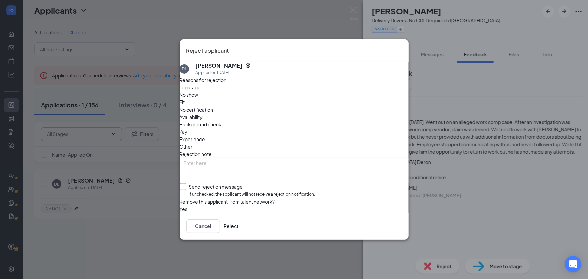
click at [294, 183] on input "Send rejection message If unchecked, the applicant will not receive a rejection…" at bounding box center [248, 190] width 136 height 14
checkbox input "true"
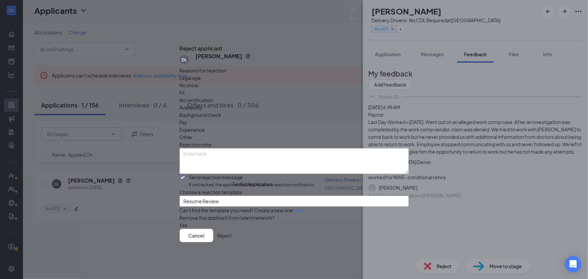
click at [232, 242] on button "Reject" at bounding box center [224, 235] width 14 height 13
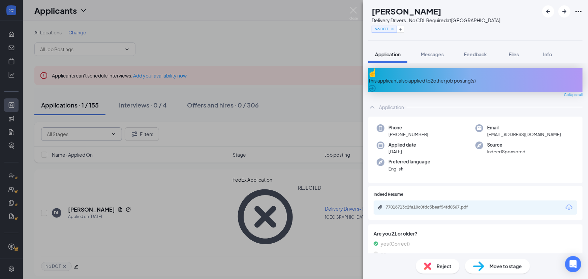
click at [362, 14] on div "DL [PERSON_NAME] Delivery Drivers- No CDL Required at [GEOGRAPHIC_DATA] No DOT …" at bounding box center [294, 139] width 588 height 279
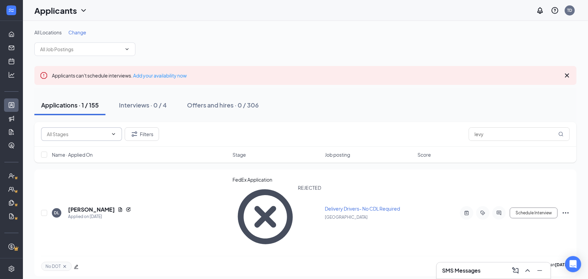
click at [361, 13] on div "Applicants TD" at bounding box center [305, 10] width 565 height 21
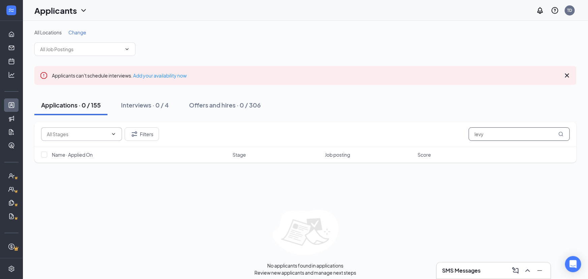
click at [490, 137] on input "levy" at bounding box center [519, 133] width 101 height 13
click at [490, 137] on input "levy" at bounding box center [514, 133] width 101 height 13
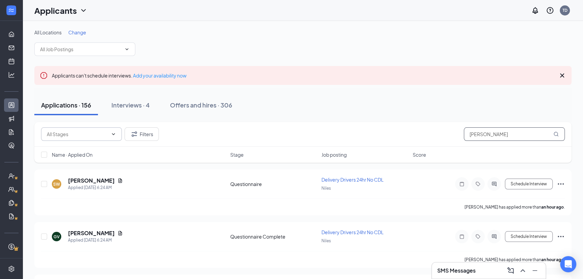
type input "[PERSON_NAME]"
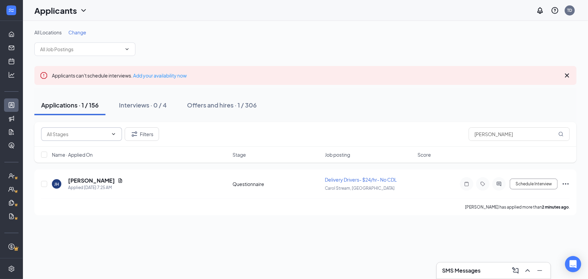
click at [108, 130] on span "Background and [MEDICAL_DATA] Processing (6) FedEx Application (53) Holding (12…" at bounding box center [81, 133] width 81 height 13
click at [84, 135] on input "text" at bounding box center [77, 133] width 61 height 7
click at [207, 104] on div "Offers and hires · 1 / 306" at bounding box center [222, 105] width 70 height 8
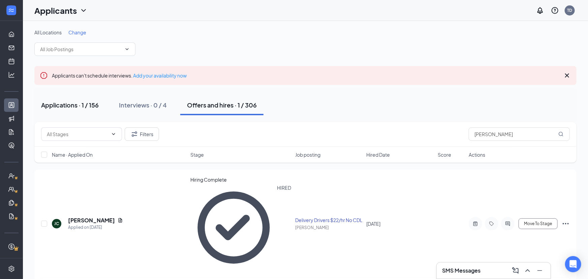
click at [66, 106] on div "Applications · 1 / 156" at bounding box center [70, 105] width 58 height 8
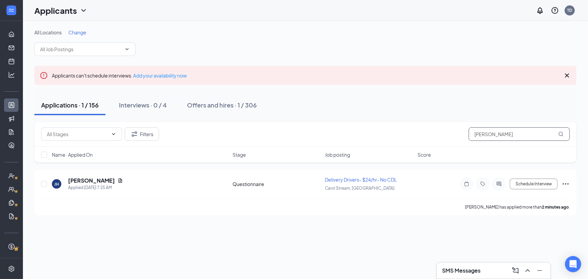
click at [477, 135] on input "[PERSON_NAME]" at bounding box center [519, 133] width 101 height 13
type input "[PERSON_NAME]"
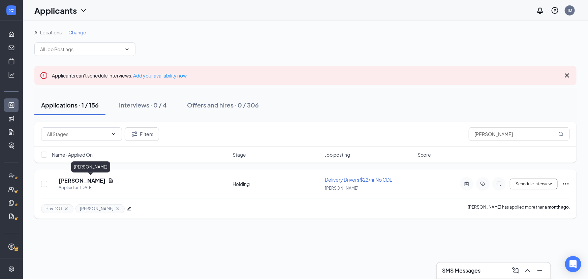
click at [89, 179] on h5 "[PERSON_NAME]" at bounding box center [82, 180] width 47 height 7
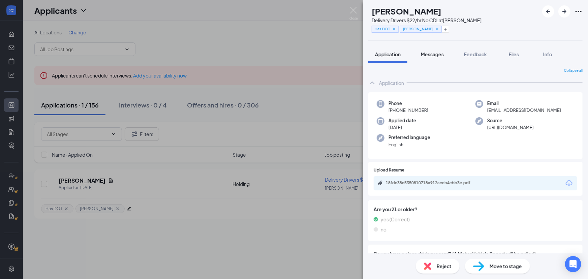
click at [438, 55] on span "Messages" at bounding box center [432, 54] width 23 height 6
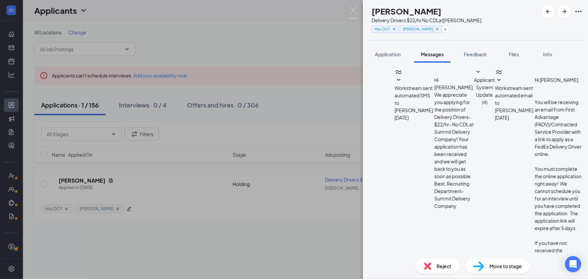
scroll to position [200, 0]
click at [439, 263] on span "Reject" at bounding box center [444, 265] width 15 height 7
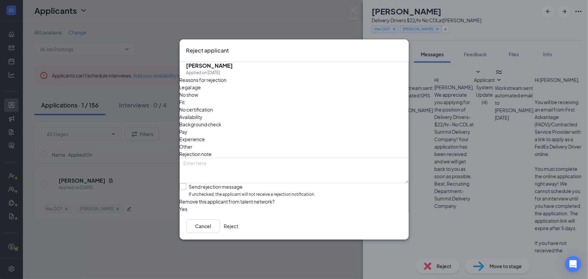
click at [315, 183] on input "Send rejection message If unchecked, the applicant will not receive a rejection…" at bounding box center [248, 190] width 136 height 14
checkbox input "true"
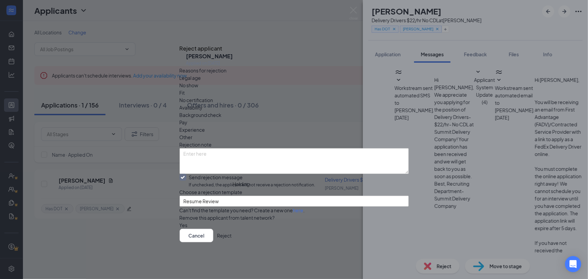
click at [232, 238] on button "Reject" at bounding box center [224, 235] width 14 height 13
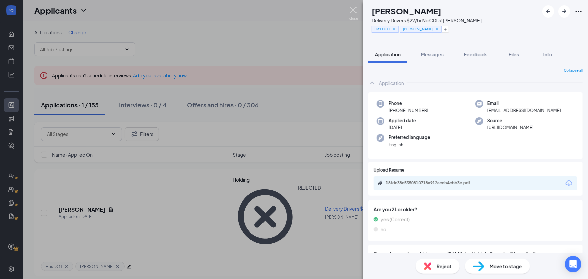
click at [351, 13] on img at bounding box center [353, 13] width 8 height 13
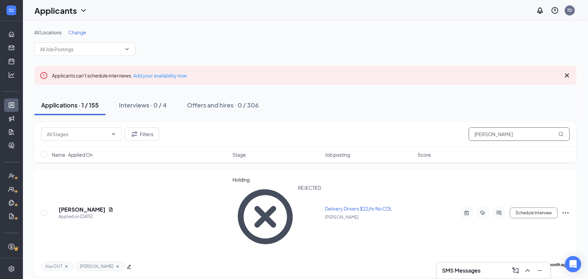
click at [486, 138] on input "[PERSON_NAME]" at bounding box center [519, 133] width 101 height 13
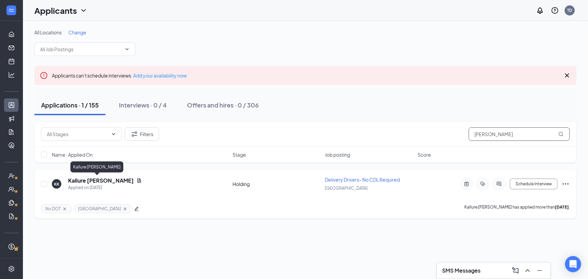
type input "[PERSON_NAME]"
click at [89, 182] on h5 "Kallure [PERSON_NAME]" at bounding box center [101, 180] width 66 height 7
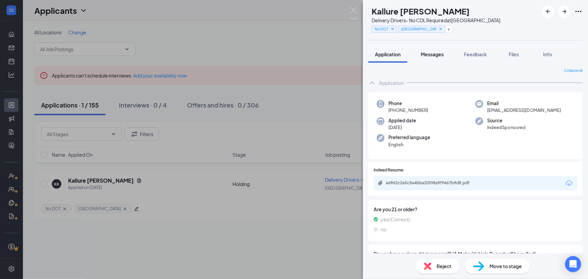
click at [434, 55] on span "Messages" at bounding box center [432, 54] width 23 height 6
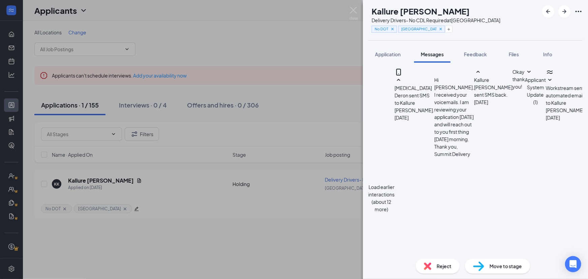
scroll to position [364, 0]
click at [387, 57] on div "Application" at bounding box center [388, 54] width 26 height 7
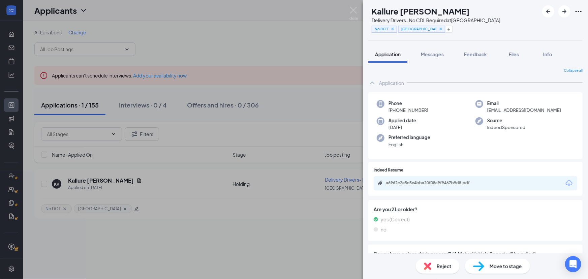
click at [501, 268] on span "Move to stage" at bounding box center [505, 265] width 32 height 7
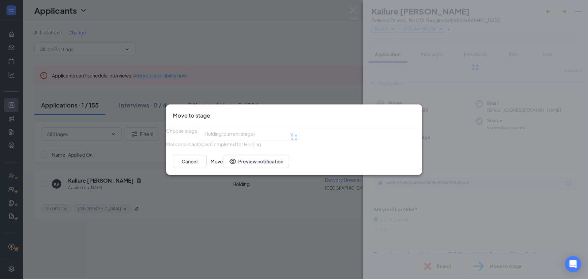
type input "Documents Requested (next stage)"
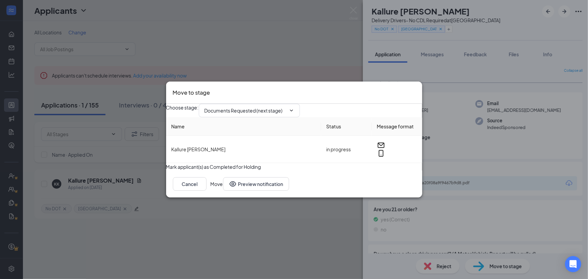
click at [415, 88] on icon "Cross" at bounding box center [415, 88] width 0 height 0
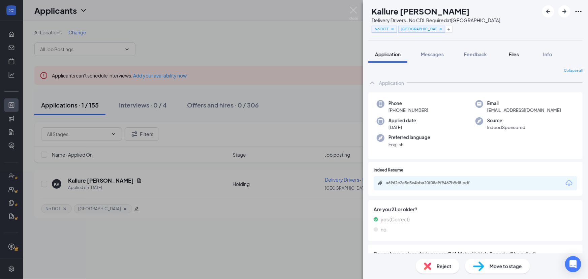
click at [518, 54] on span "Files" at bounding box center [514, 54] width 10 height 6
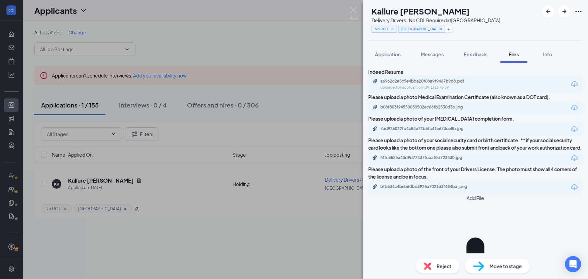
click at [496, 263] on span "Move to stage" at bounding box center [505, 265] width 32 height 7
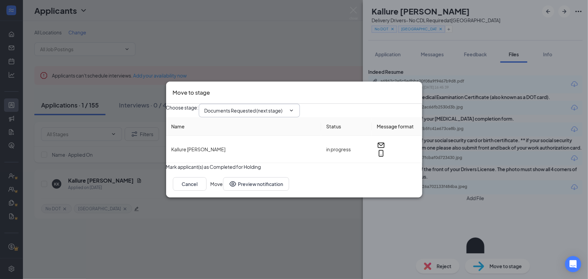
click at [296, 110] on span "Documents Requested (next stage)" at bounding box center [249, 110] width 101 height 13
click at [271, 107] on input "Documents Requested (next stage)" at bounding box center [245, 110] width 82 height 7
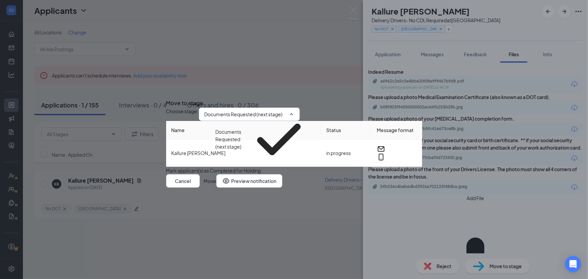
scroll to position [79, 0]
click at [237, 199] on div "Onsite Interview" at bounding box center [234, 202] width 36 height 7
type input "Onsite Interview"
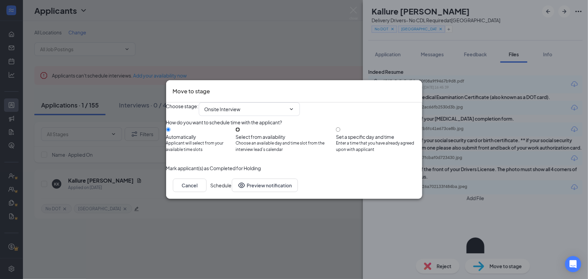
click at [240, 129] on input "Select from availability Choose an available day and time slot from the intervi…" at bounding box center [237, 129] width 4 height 4
radio input "true"
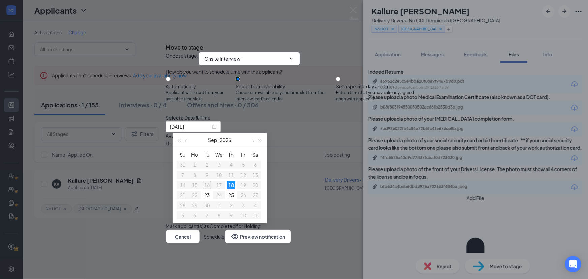
click at [240, 81] on input "Select from availability Choose an available day and time slot from the intervi…" at bounding box center [237, 79] width 4 height 4
click at [170, 81] on input "Automatically Applicant will select from your available time slots" at bounding box center [168, 79] width 4 height 4
radio input "true"
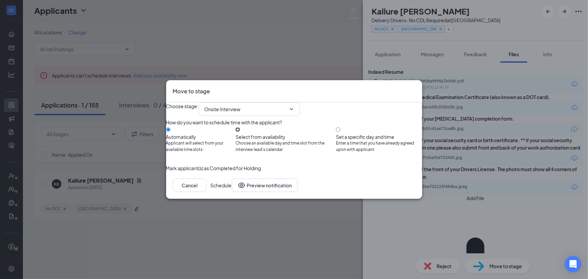
click at [240, 132] on input "Select from availability Choose an available day and time slot from the intervi…" at bounding box center [237, 129] width 4 height 4
radio input "true"
radio input "false"
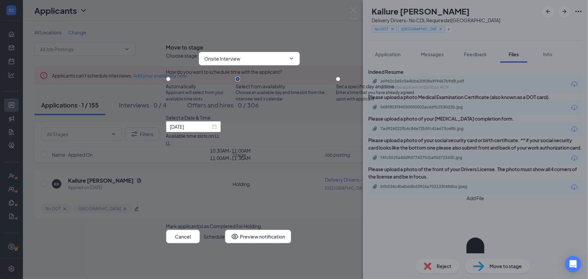
type input "[DATE]"
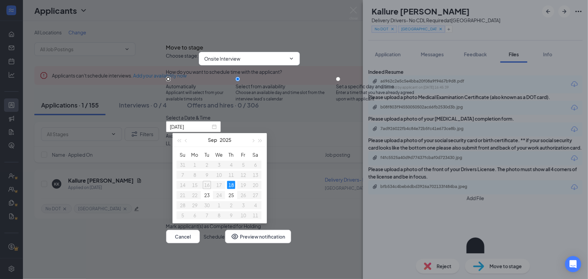
click at [170, 81] on input "Automatically Applicant will select from your available time slots" at bounding box center [168, 79] width 4 height 4
radio input "true"
radio input "false"
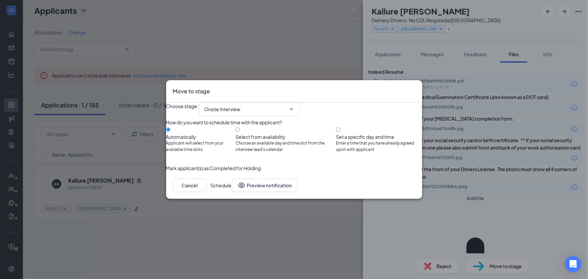
click at [232, 192] on button "Schedule" at bounding box center [221, 185] width 21 height 13
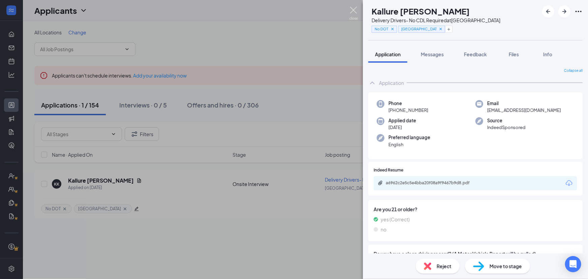
click at [352, 9] on img at bounding box center [353, 13] width 8 height 13
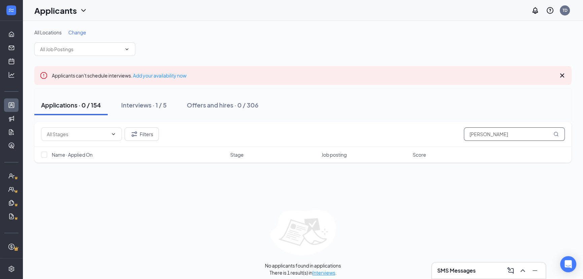
click at [489, 134] on input "[PERSON_NAME]" at bounding box center [514, 133] width 101 height 13
type input "[PERSON_NAME]"
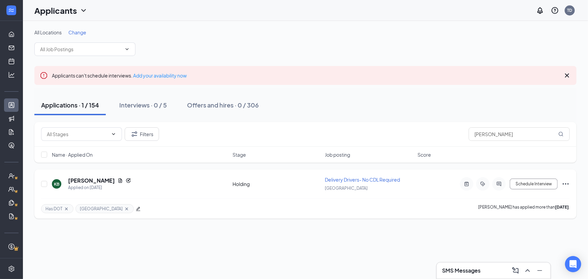
click at [567, 181] on icon "Ellipses" at bounding box center [566, 184] width 8 height 8
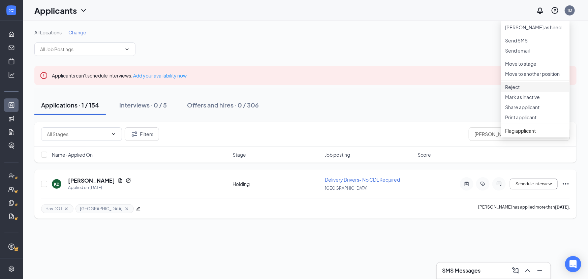
click at [524, 92] on li "Reject" at bounding box center [535, 87] width 69 height 10
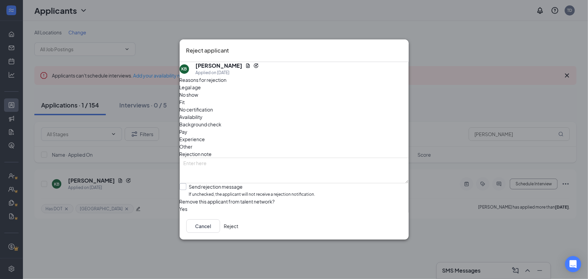
click at [238, 183] on input "Send rejection message If unchecked, the applicant will not receive a rejection…" at bounding box center [248, 190] width 136 height 14
checkbox input "true"
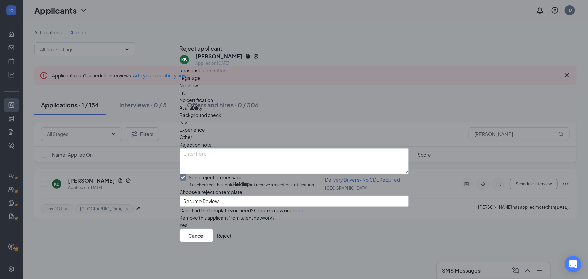
click at [232, 238] on button "Reject" at bounding box center [224, 235] width 14 height 13
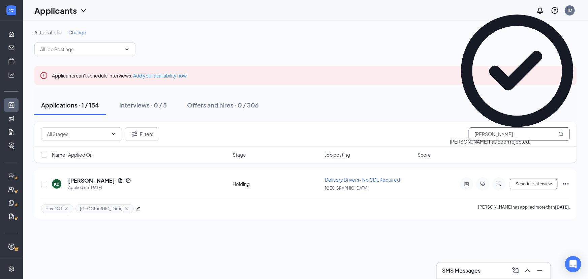
click at [496, 136] on input "[PERSON_NAME]" at bounding box center [519, 133] width 101 height 13
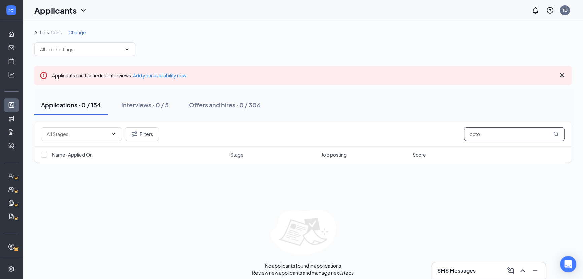
click at [499, 133] on input "coto" at bounding box center [514, 133] width 101 height 13
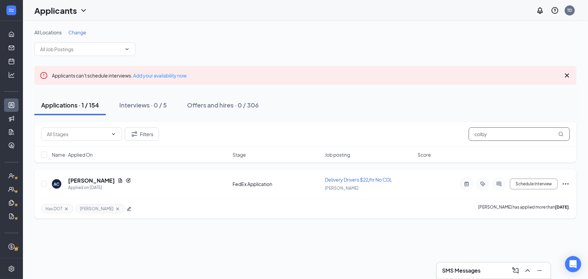
type input "colby"
click at [567, 184] on icon "Ellipses" at bounding box center [566, 184] width 8 height 8
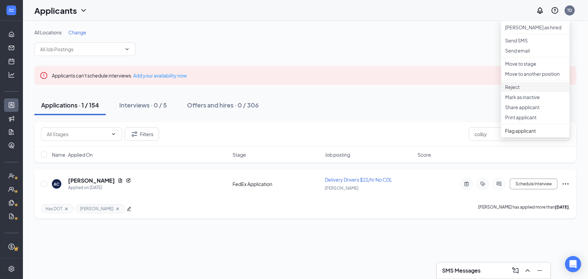
click at [533, 90] on p "Reject" at bounding box center [535, 87] width 61 height 7
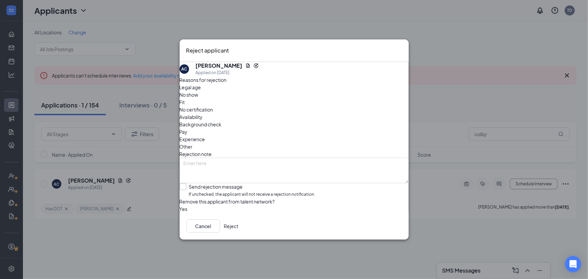
click at [241, 183] on input "Send rejection message If unchecked, the applicant will not receive a rejection…" at bounding box center [248, 190] width 136 height 14
checkbox input "true"
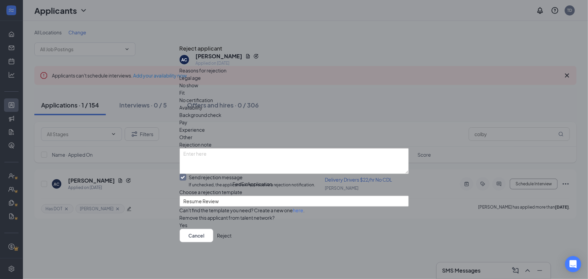
click at [185, 44] on icon "Cross" at bounding box center [183, 46] width 4 height 4
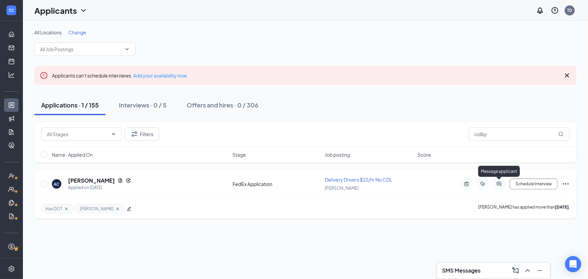
click at [500, 183] on icon "ActiveChat" at bounding box center [499, 184] width 4 height 4
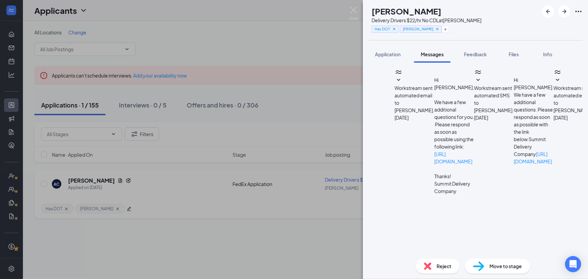
scroll to position [218, 0]
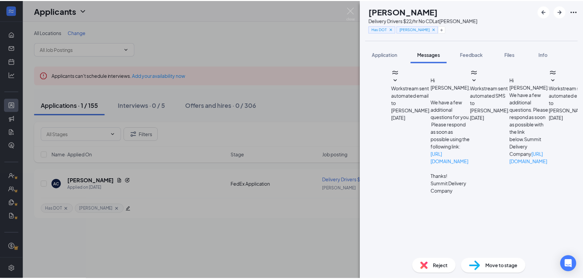
scroll to position [218, 0]
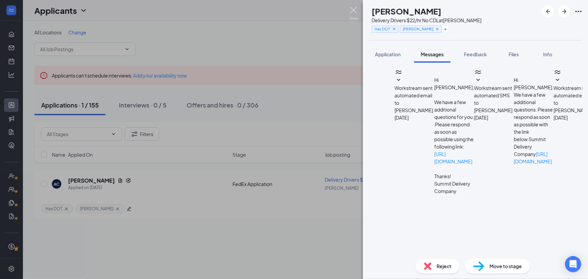
click at [352, 11] on img at bounding box center [353, 13] width 8 height 13
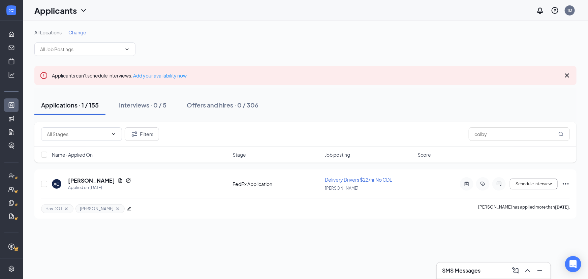
click at [469, 267] on h3 "SMS Messages" at bounding box center [461, 270] width 38 height 7
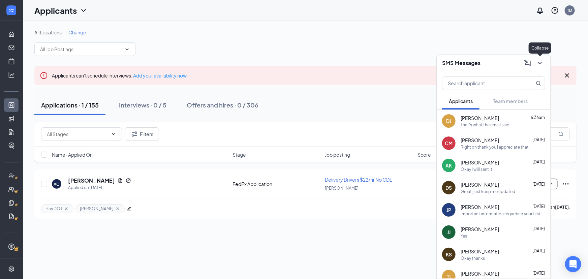
click at [542, 66] on icon "ChevronDown" at bounding box center [540, 63] width 8 height 8
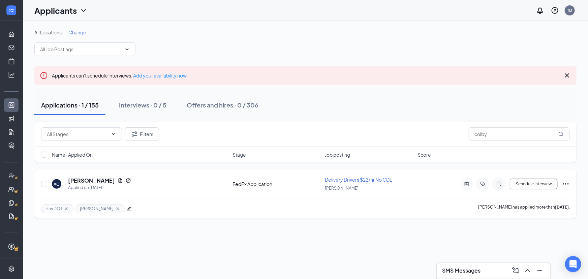
click at [567, 186] on icon "Ellipses" at bounding box center [566, 184] width 8 height 8
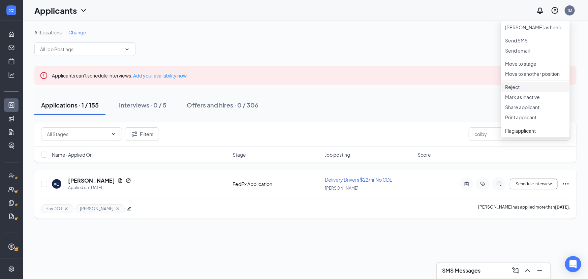
click at [520, 90] on p "Reject" at bounding box center [535, 87] width 61 height 7
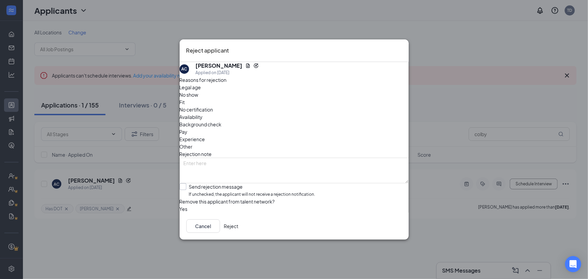
click at [242, 183] on input "Send rejection message If unchecked, the applicant will not receive a rejection…" at bounding box center [248, 190] width 136 height 14
checkbox input "true"
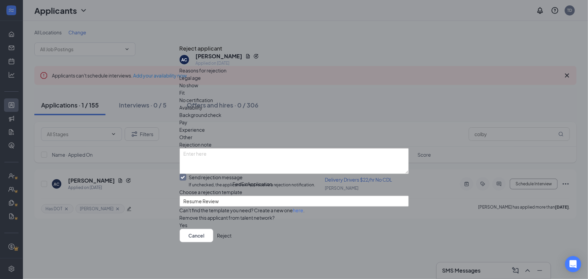
click at [232, 239] on button "Reject" at bounding box center [224, 235] width 14 height 13
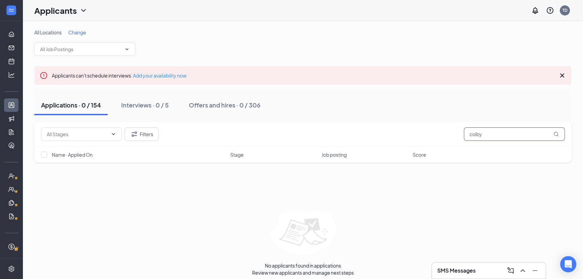
click at [478, 130] on input "colby" at bounding box center [514, 133] width 101 height 13
type input "[PERSON_NAME]"
click at [196, 100] on button "Offers and hires · 2 / 306" at bounding box center [224, 105] width 85 height 20
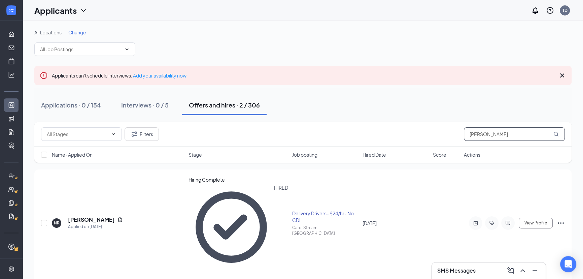
click at [478, 140] on input "[PERSON_NAME]" at bounding box center [514, 133] width 101 height 13
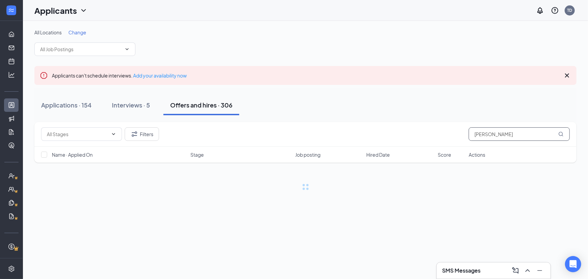
type input "[PERSON_NAME]"
click at [72, 105] on div "Applications · 154" at bounding box center [66, 105] width 51 height 8
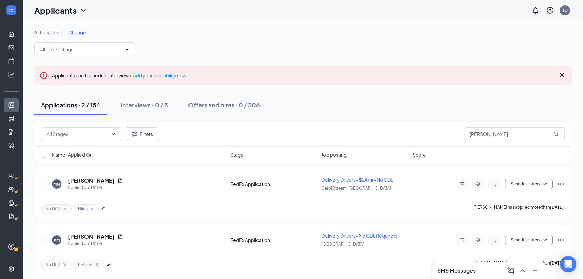
click at [563, 185] on icon "Ellipses" at bounding box center [561, 184] width 8 height 8
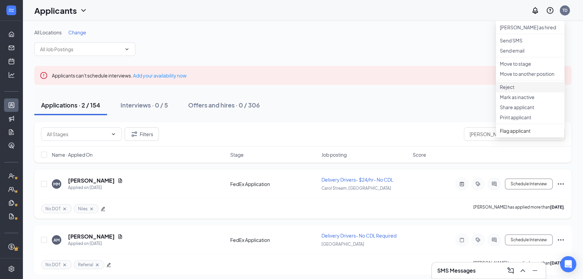
click at [517, 90] on p "Reject" at bounding box center [530, 87] width 61 height 7
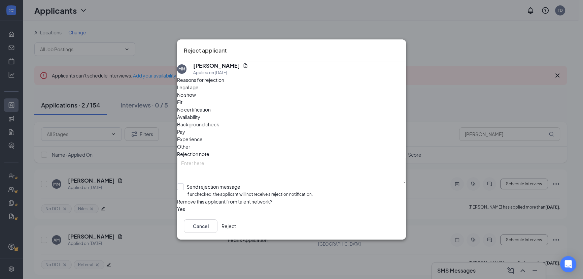
click at [220, 186] on div "Reasons for rejection Legal age No show Fit No certification Availability Backg…" at bounding box center [291, 144] width 229 height 136
click at [225, 183] on input "Send rejection message If unchecked, the applicant will not receive a rejection…" at bounding box center [245, 190] width 136 height 14
checkbox input "true"
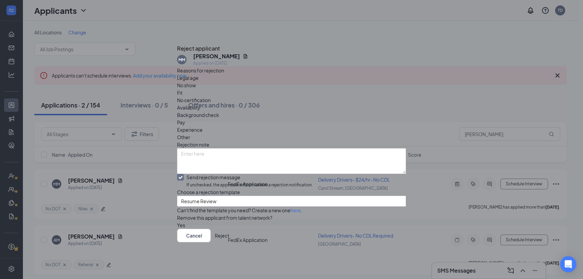
click at [229, 239] on button "Reject" at bounding box center [222, 235] width 14 height 13
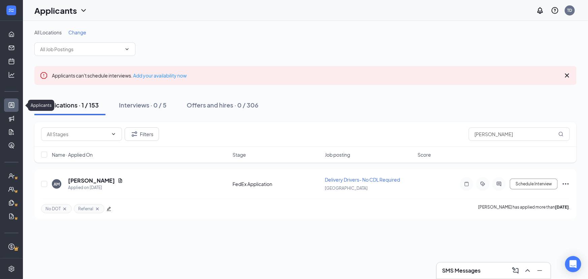
click at [18, 104] on link "Applicants" at bounding box center [21, 104] width 7 height 13
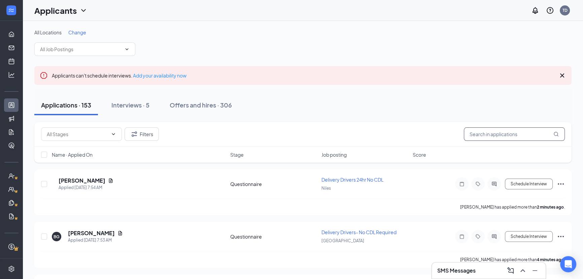
click at [488, 136] on input "[PERSON_NAME]" at bounding box center [514, 133] width 101 height 13
click at [87, 141] on div "Filters" at bounding box center [303, 134] width 538 height 25
click at [71, 135] on input "text" at bounding box center [77, 133] width 61 height 7
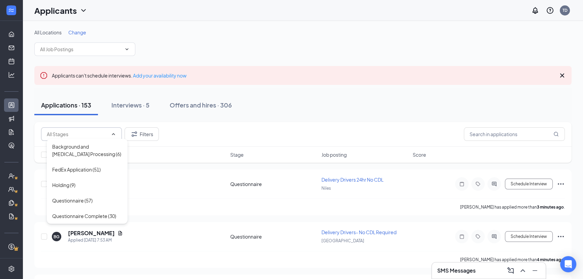
click at [71, 135] on input "text" at bounding box center [77, 133] width 61 height 7
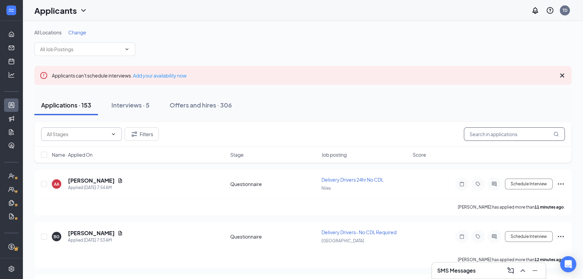
click at [477, 127] on input "text" at bounding box center [514, 133] width 101 height 13
click at [138, 138] on button "Filters" at bounding box center [142, 133] width 34 height 13
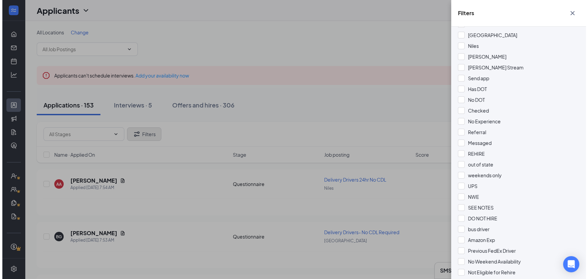
scroll to position [234, 0]
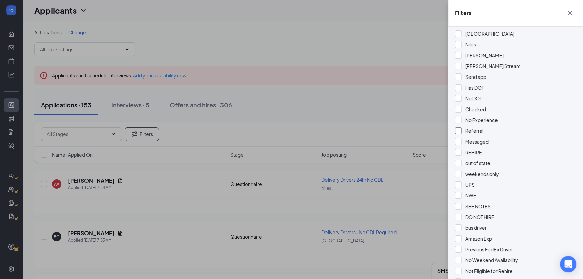
click at [459, 131] on div at bounding box center [458, 130] width 7 height 7
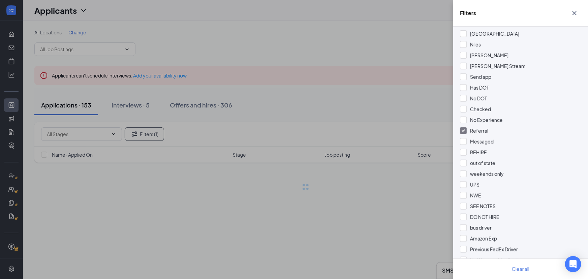
click at [389, 139] on div "Filters Applicant Status (0/5) Unread message Hasn't messaged back Stuck in sta…" at bounding box center [294, 139] width 588 height 279
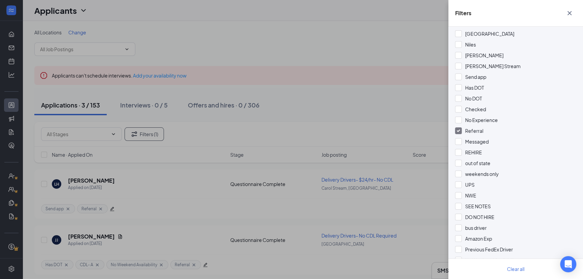
click at [293, 129] on div "Filters Applicant Status (0/5) Unread message Hasn't messaged back Stuck in sta…" at bounding box center [291, 139] width 583 height 279
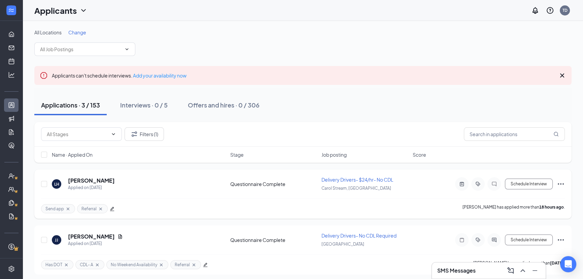
click at [76, 181] on h5 "[PERSON_NAME]" at bounding box center [91, 180] width 47 height 7
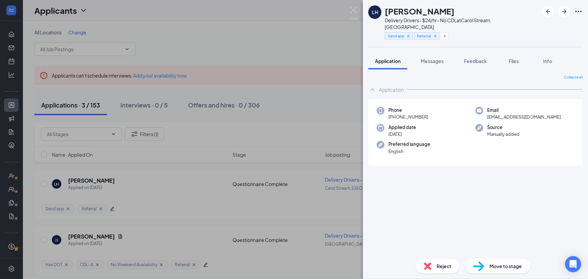
click at [402, 10] on h1 "[PERSON_NAME]" at bounding box center [420, 10] width 70 height 11
copy h1 "[PERSON_NAME]"
click at [516, 114] on span "mulashotit@gmail.com" at bounding box center [524, 117] width 74 height 7
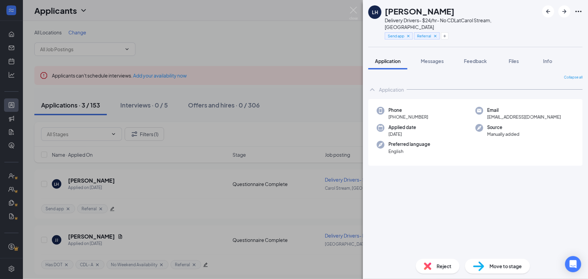
click at [514, 116] on div "Phone +1 (773) 709-8496 Email mulashotit@gmail.com Applied date Sep 15 Source M…" at bounding box center [475, 132] width 214 height 67
click at [508, 114] on span "mulashotit@gmail.com" at bounding box center [524, 117] width 74 height 7
drag, startPoint x: 488, startPoint y: 113, endPoint x: 534, endPoint y: 111, distance: 46.5
click at [534, 114] on span "mulashotit@gmail.com" at bounding box center [524, 117] width 74 height 7
copy span "mulashotit@gmail.com"
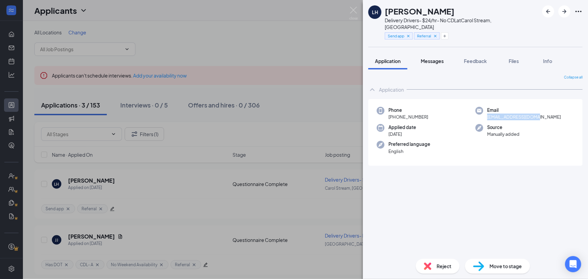
click at [430, 58] on span "Messages" at bounding box center [432, 61] width 23 height 6
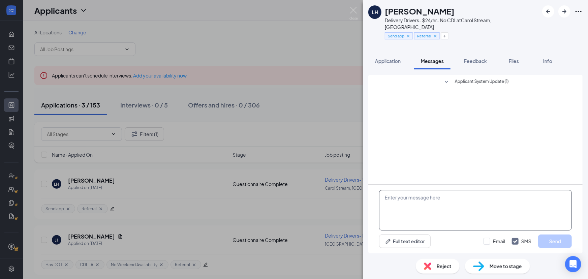
click at [437, 209] on textarea at bounding box center [475, 210] width 193 height 40
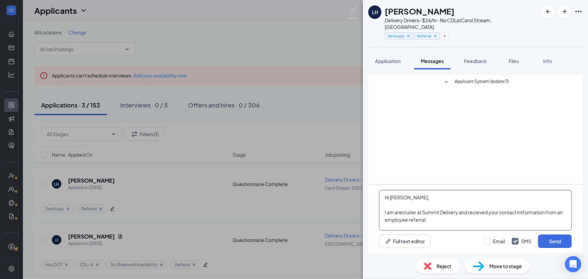
click at [533, 212] on textarea "Hi Lawrence, I am arecruiter at Summit Delivery and recieved your contact intfo…" at bounding box center [475, 210] width 193 height 40
click at [397, 212] on textarea "Hi Lawrence, I am arecruiter at Summit Delivery and received your contact infor…" at bounding box center [475, 210] width 193 height 40
click at [438, 227] on textarea "Hi Lawrence, I am a recruiter at Summit Delivery and received your contact info…" at bounding box center [475, 210] width 193 height 40
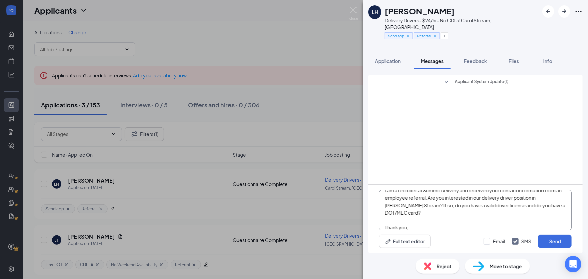
scroll to position [29, 0]
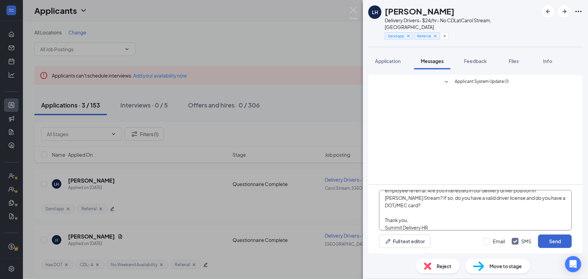
type textarea "Hi Lawrence, I am a recruiter at Summit Delivery and received your contact info…"
click at [547, 247] on button "Send" at bounding box center [555, 240] width 34 height 13
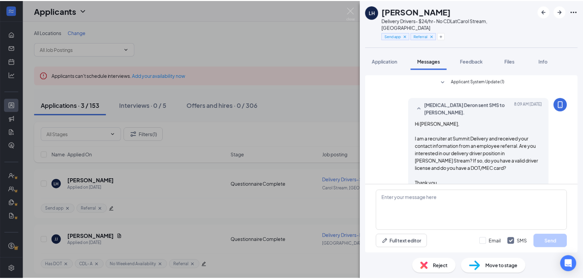
scroll to position [6, 0]
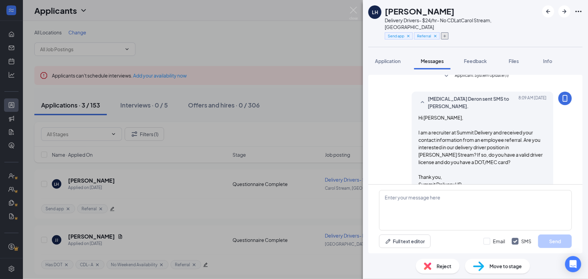
click at [448, 32] on button "button" at bounding box center [444, 35] width 7 height 7
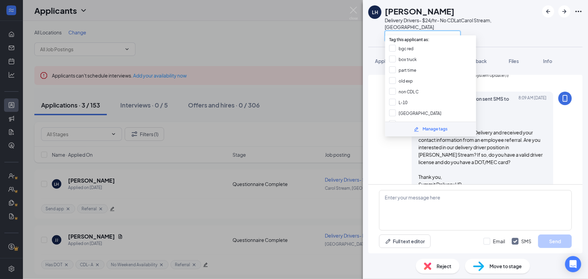
click at [434, 33] on input "text" at bounding box center [423, 36] width 76 height 11
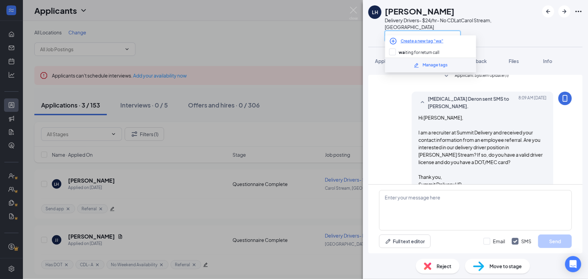
type input "wai"
click at [442, 58] on div "Manage tags" at bounding box center [430, 65] width 91 height 15
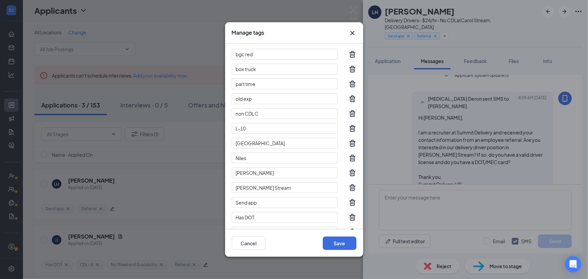
click at [350, 34] on icon "Cross" at bounding box center [352, 33] width 8 height 8
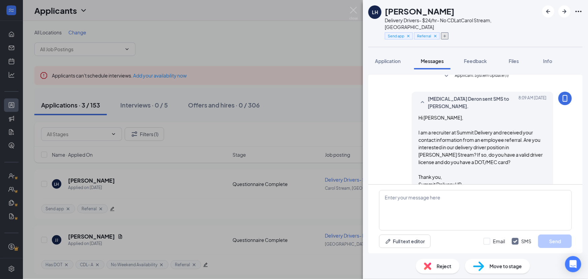
click at [448, 32] on button "button" at bounding box center [444, 35] width 7 height 7
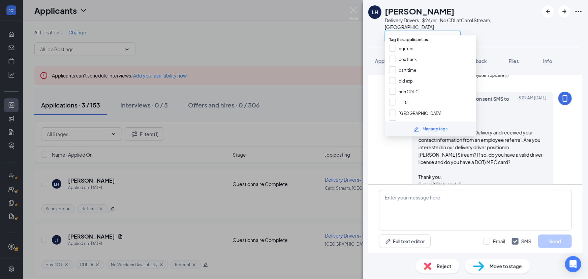
click at [428, 31] on input "text" at bounding box center [423, 36] width 76 height 11
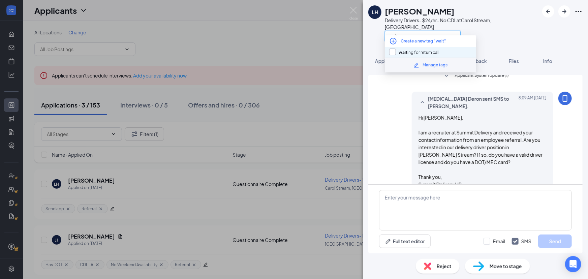
type input "wait"
click at [392, 54] on input "wait ing for return call" at bounding box center [414, 52] width 50 height 7
checkbox input "true"
click at [520, 53] on button "Files" at bounding box center [513, 61] width 27 height 17
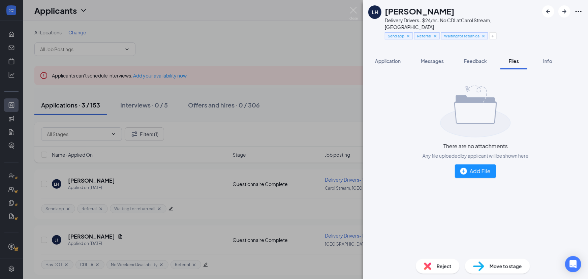
click at [352, 10] on img at bounding box center [353, 13] width 8 height 13
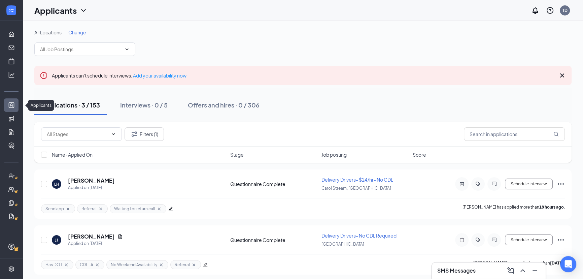
click at [18, 100] on link "Applicants" at bounding box center [21, 104] width 7 height 13
